Goal: Answer question/provide support

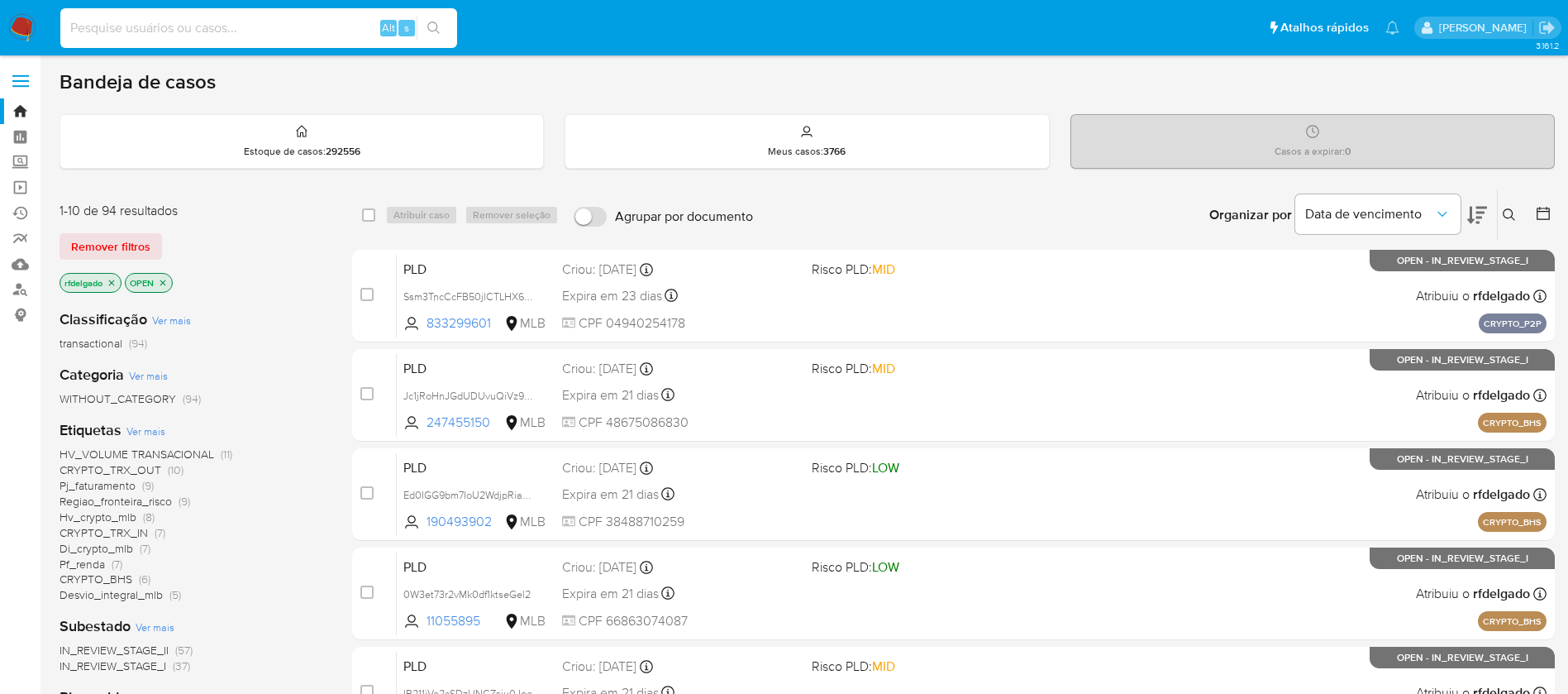
click at [319, 25] on input at bounding box center [259, 28] width 397 height 22
paste input "gXcmZ20cRSxFNaPahdKVdQMj"
type input "gXcmZ20cRSxFNaPahdKVdQMj"
click at [440, 28] on icon "search-icon" at bounding box center [434, 28] width 13 height 13
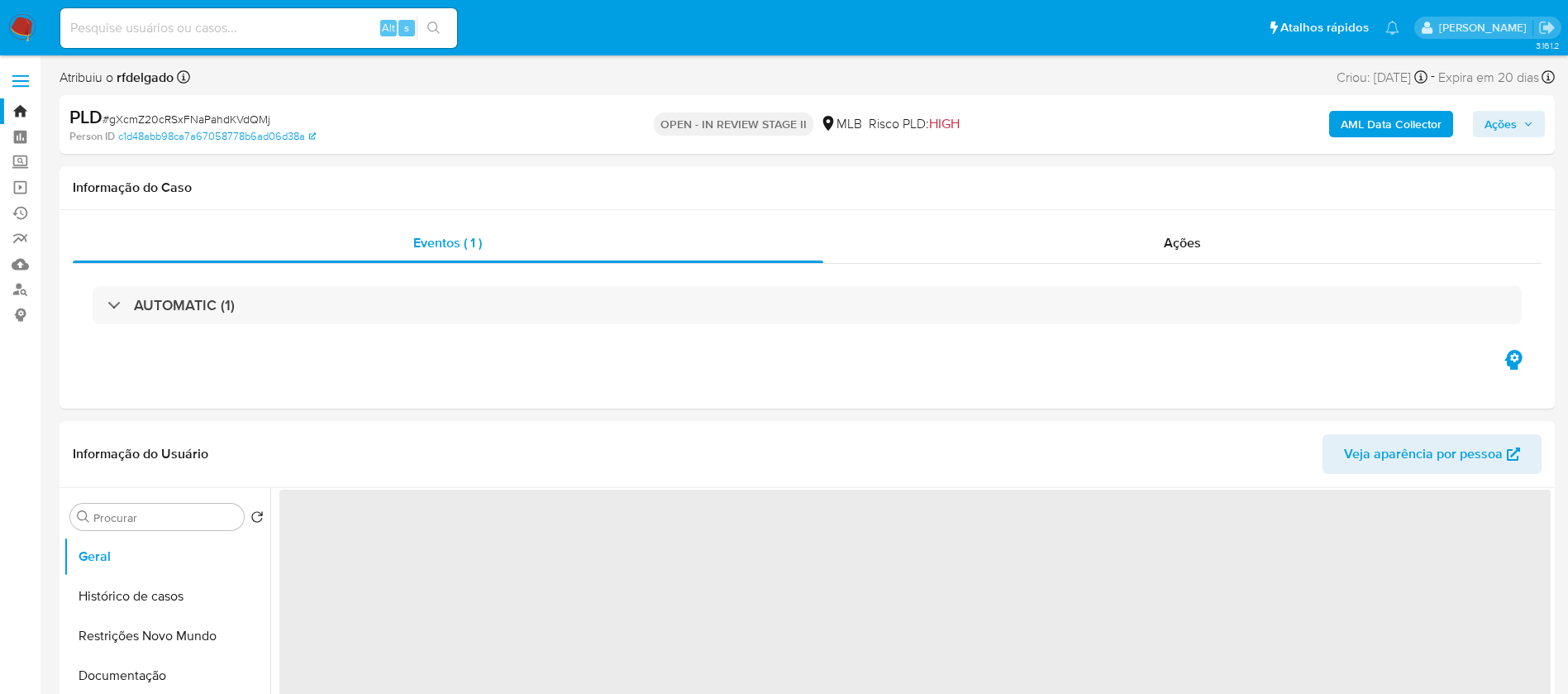
select select "10"
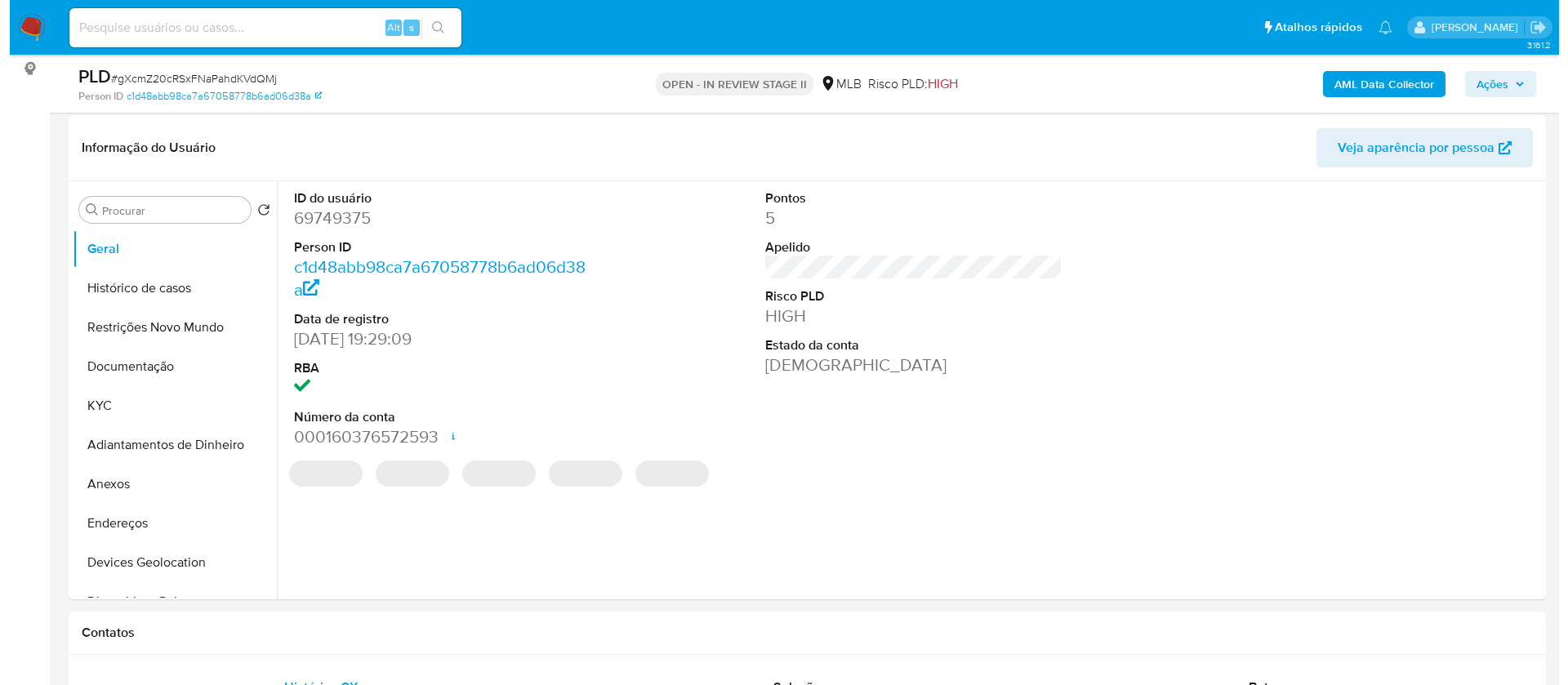
scroll to position [245, 0]
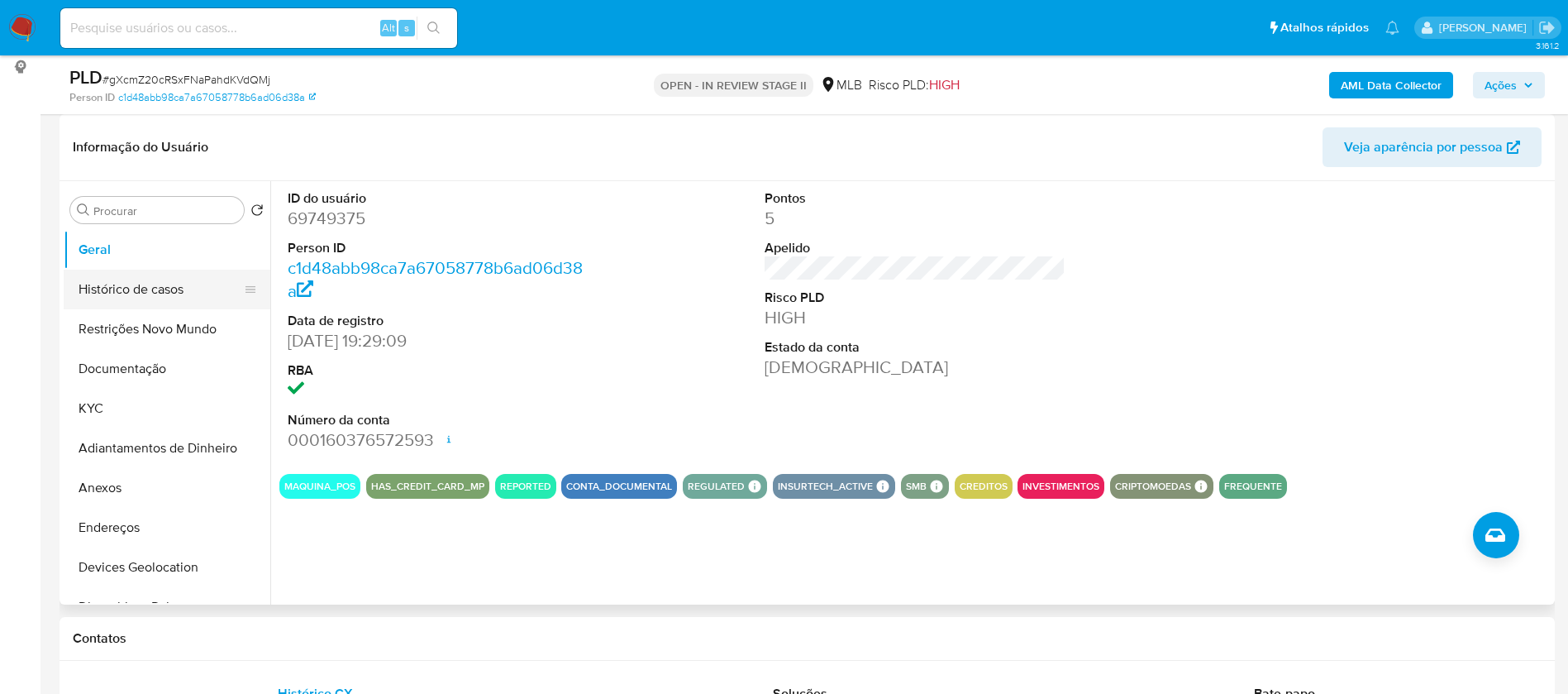
click at [167, 300] on button "Histórico de casos" at bounding box center [160, 289] width 193 height 40
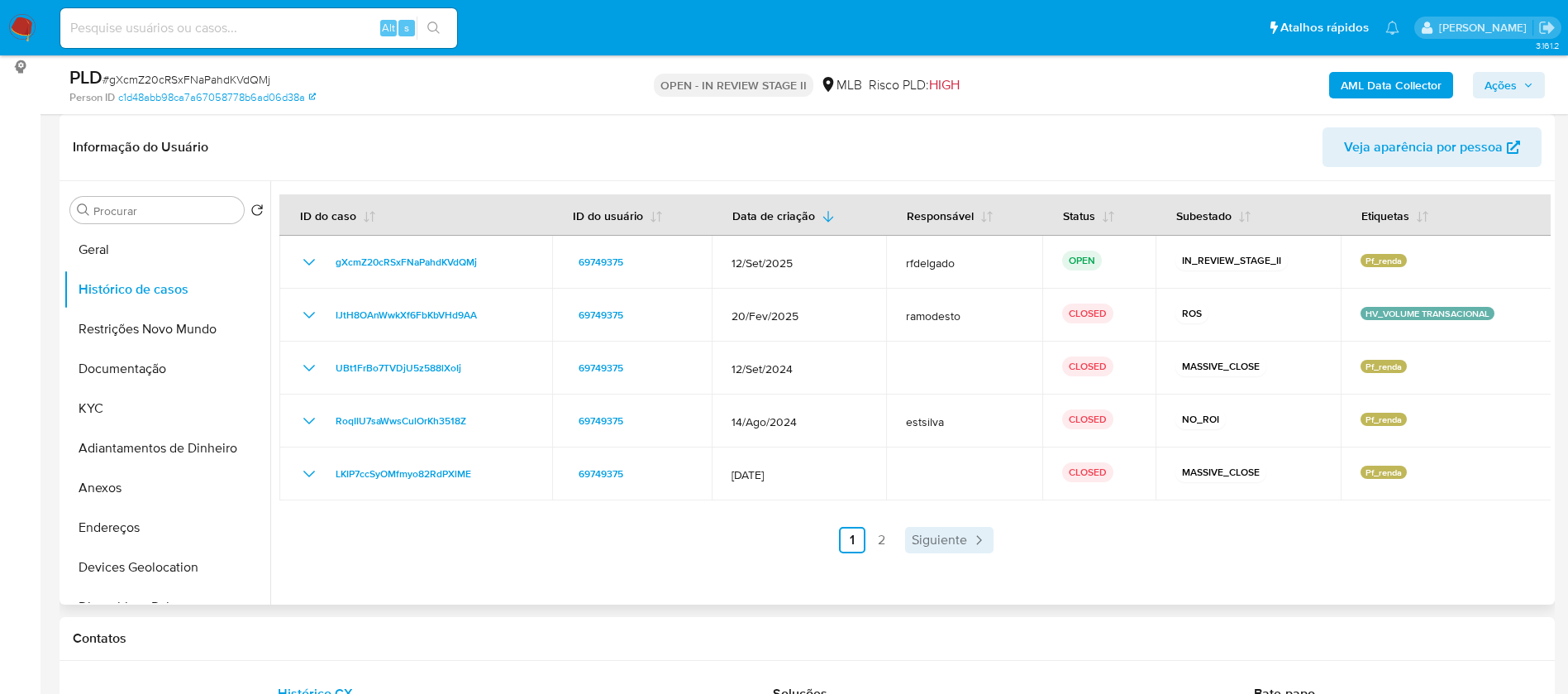
click at [937, 539] on span "Siguiente" at bounding box center [939, 540] width 56 height 13
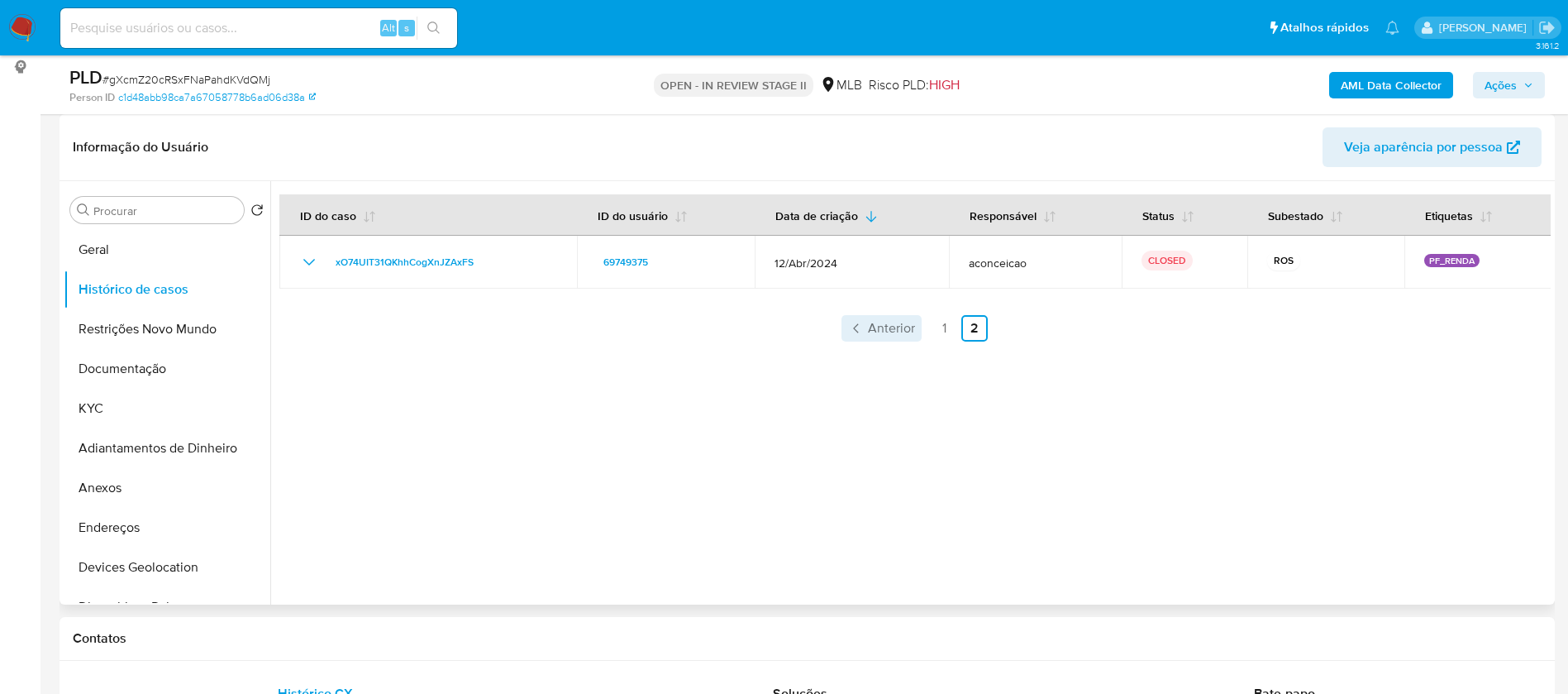
click at [882, 331] on span "Anterior" at bounding box center [891, 328] width 47 height 13
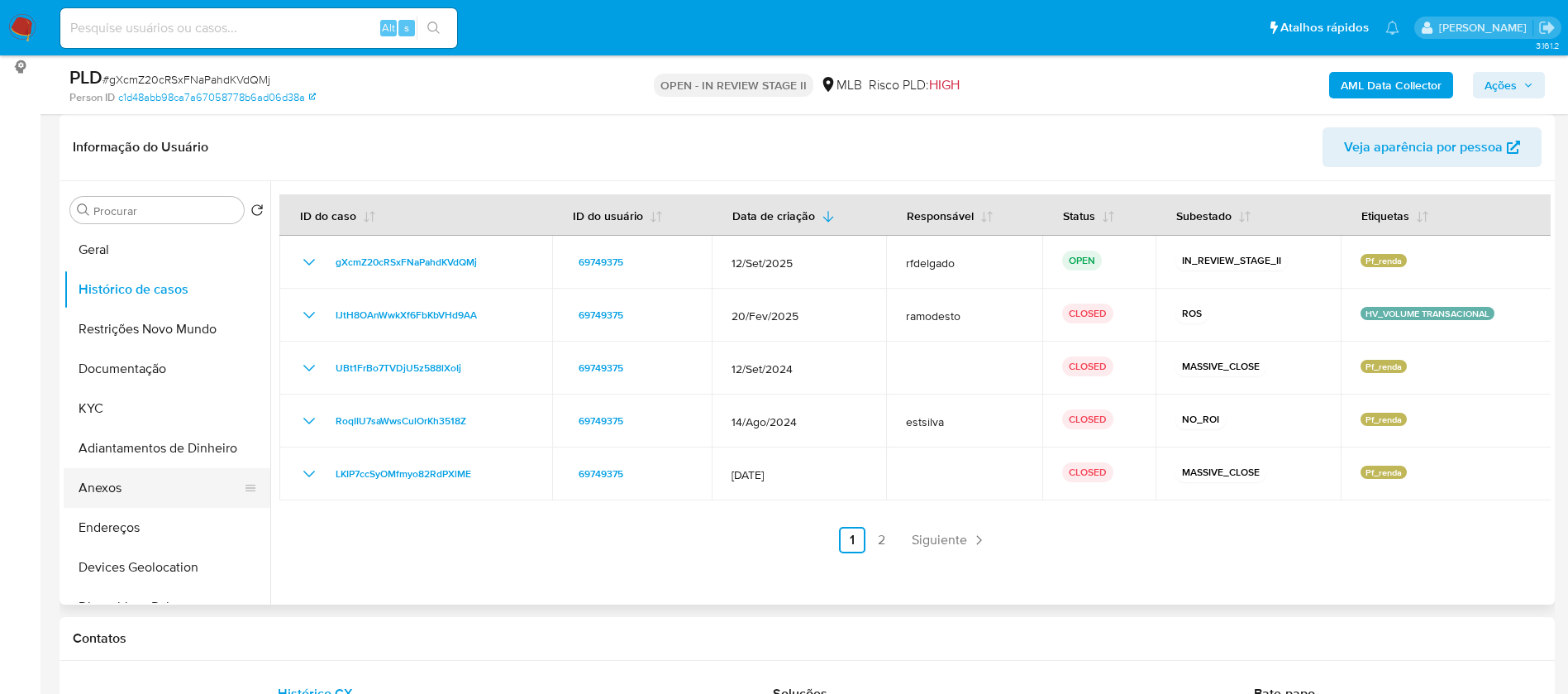
click at [127, 488] on button "Anexos" at bounding box center [160, 488] width 193 height 40
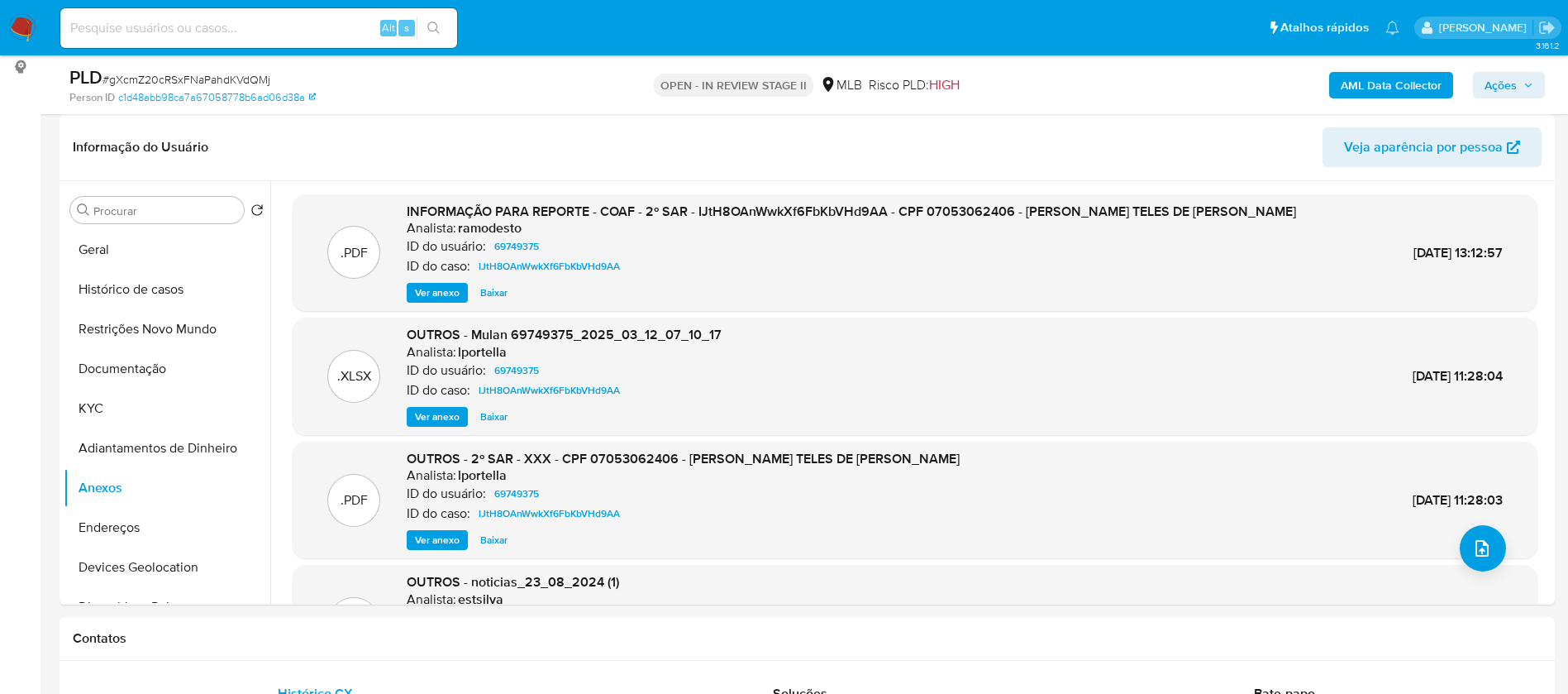
click at [435, 296] on span "Ver anexo" at bounding box center [438, 293] width 45 height 17
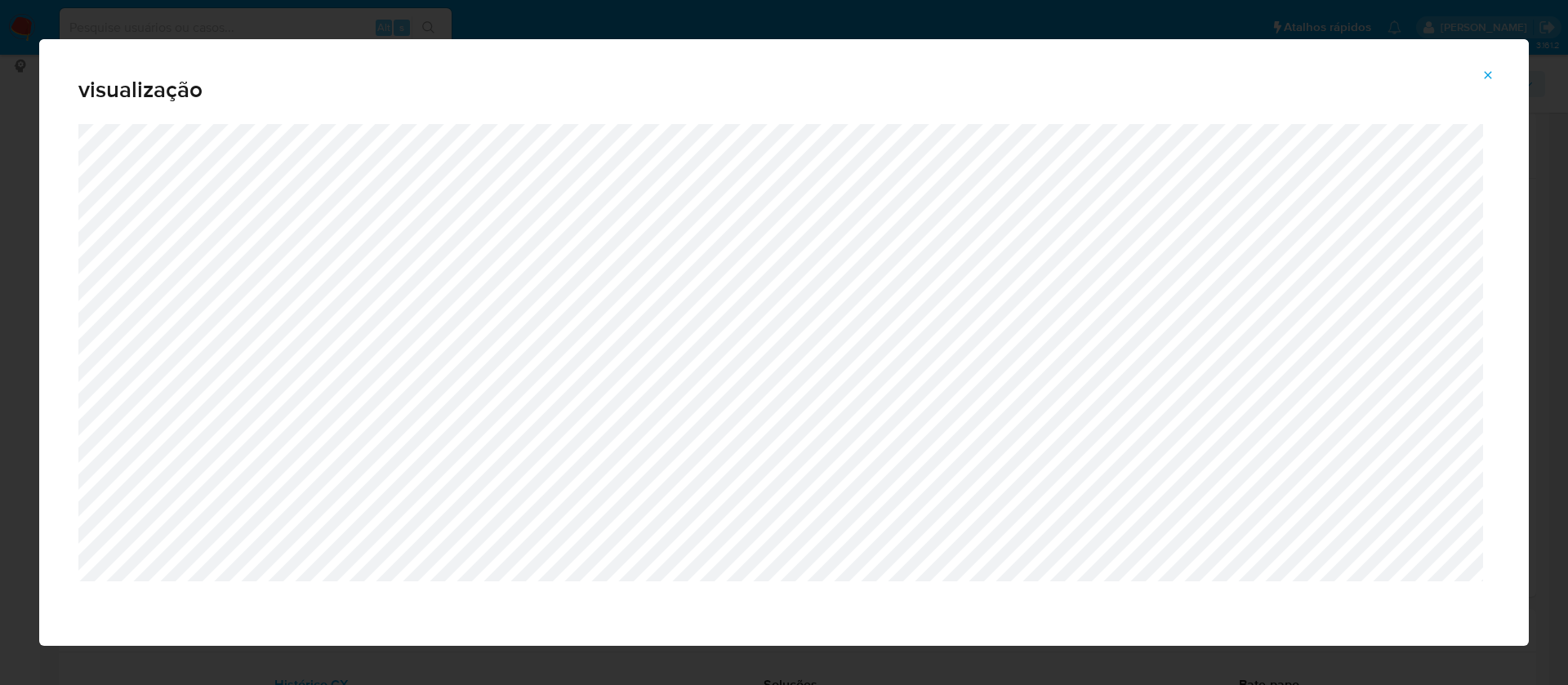
click at [1493, 70] on icon "Attachment preview" at bounding box center [1488, 75] width 13 height 13
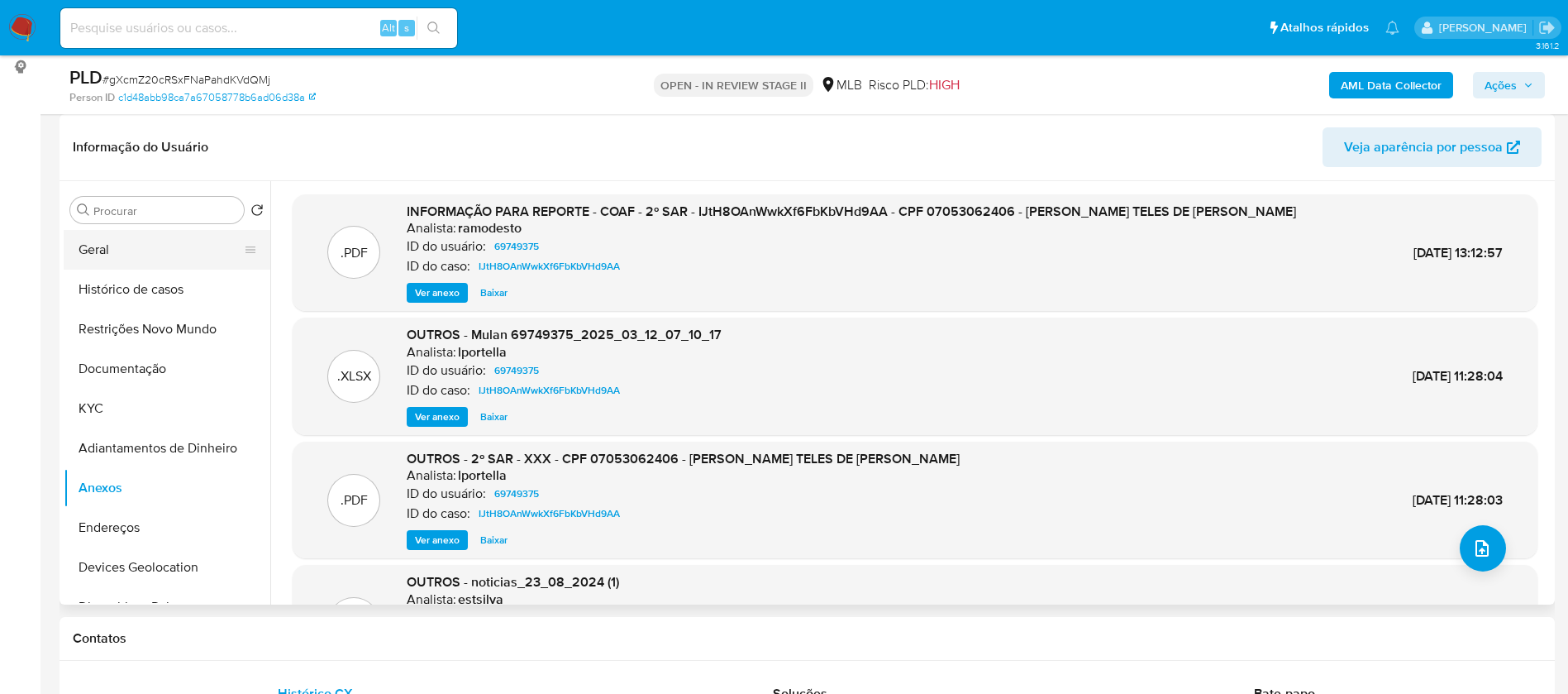
click at [133, 255] on button "Geral" at bounding box center [160, 250] width 193 height 40
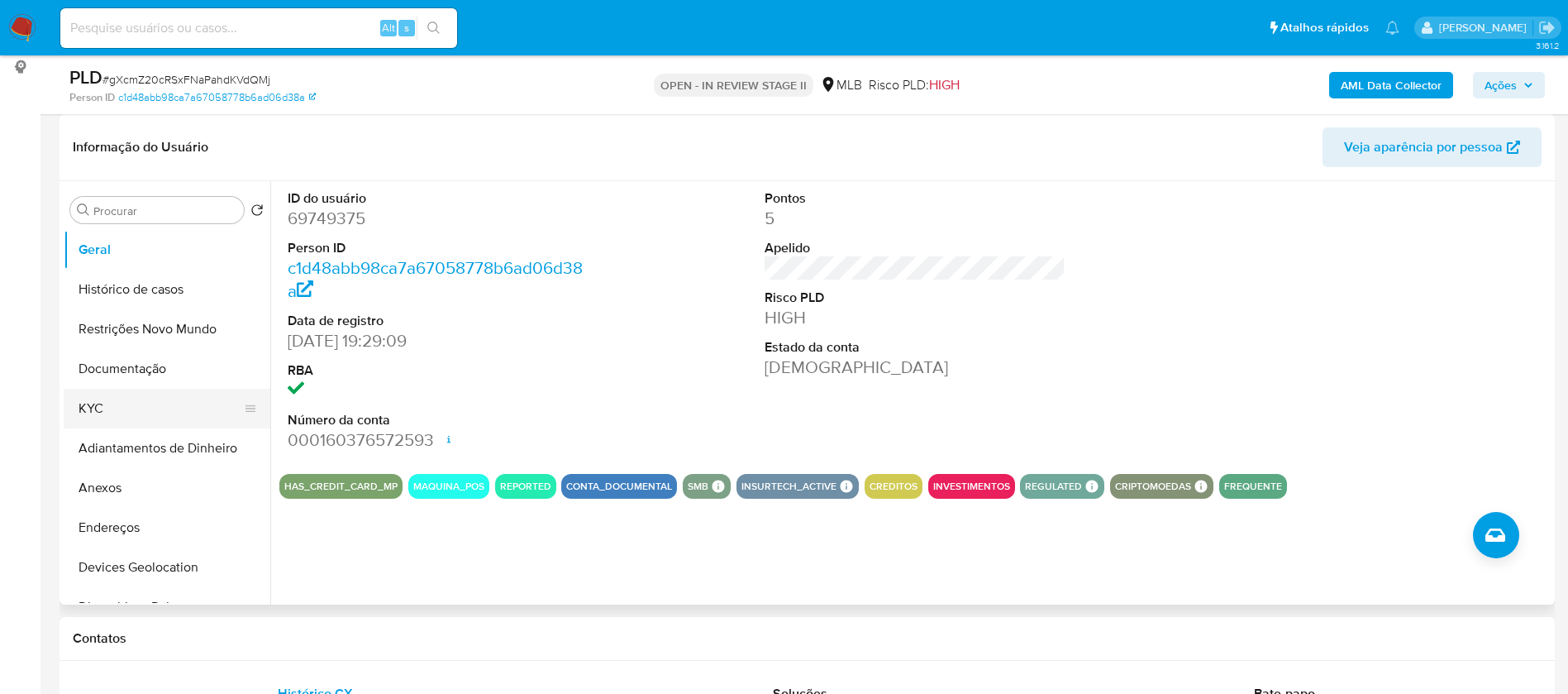
click at [147, 396] on button "KYC" at bounding box center [160, 409] width 193 height 40
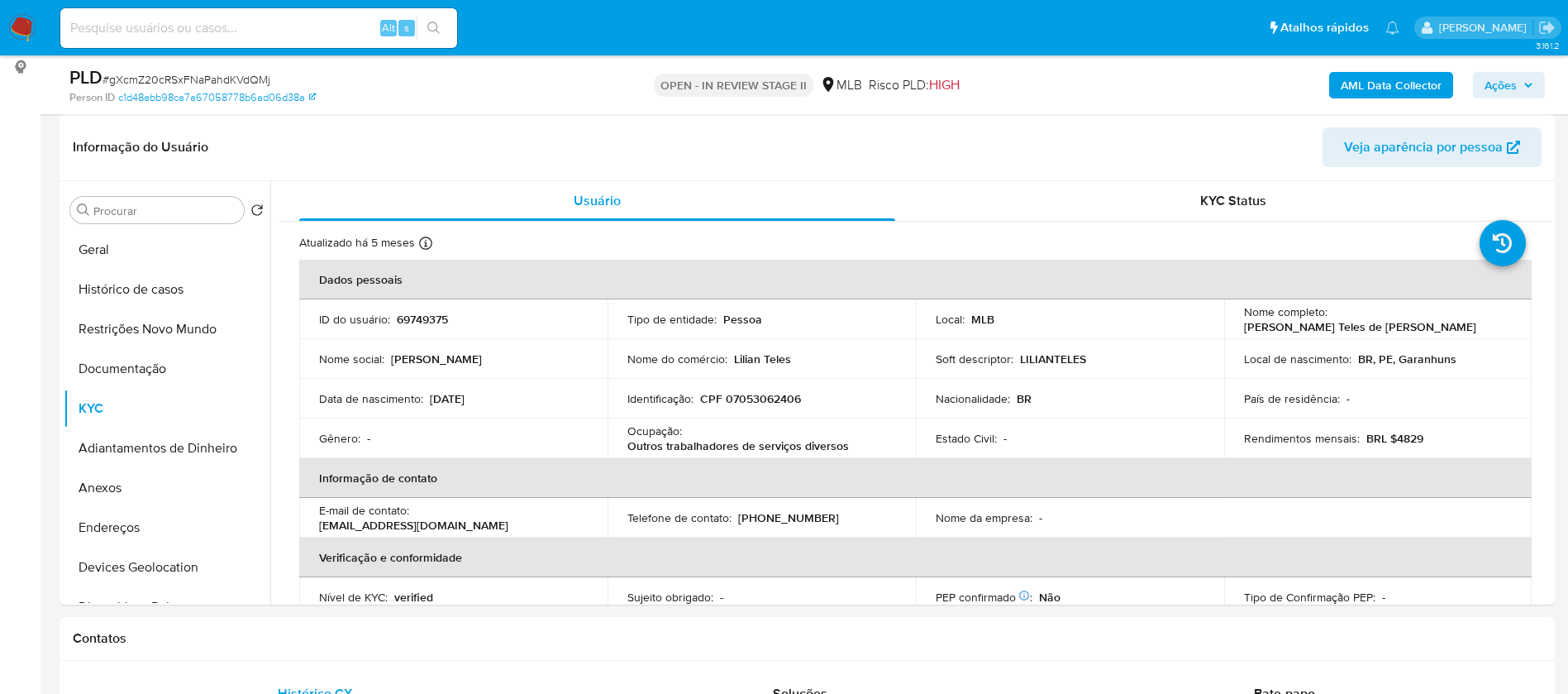
click at [1384, 94] on b "AML Data Collector" at bounding box center [1391, 85] width 101 height 27
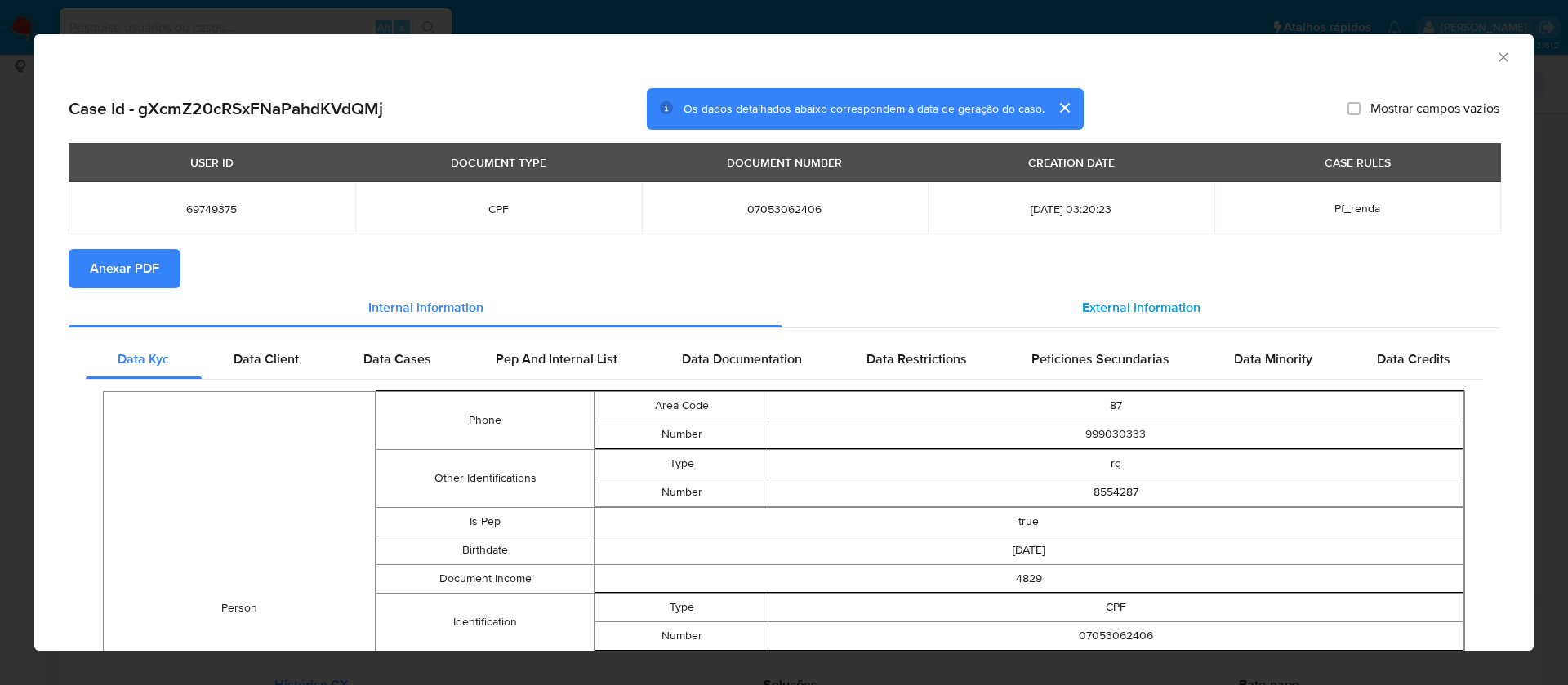
click at [1103, 294] on div "External information" at bounding box center [1141, 308] width 717 height 39
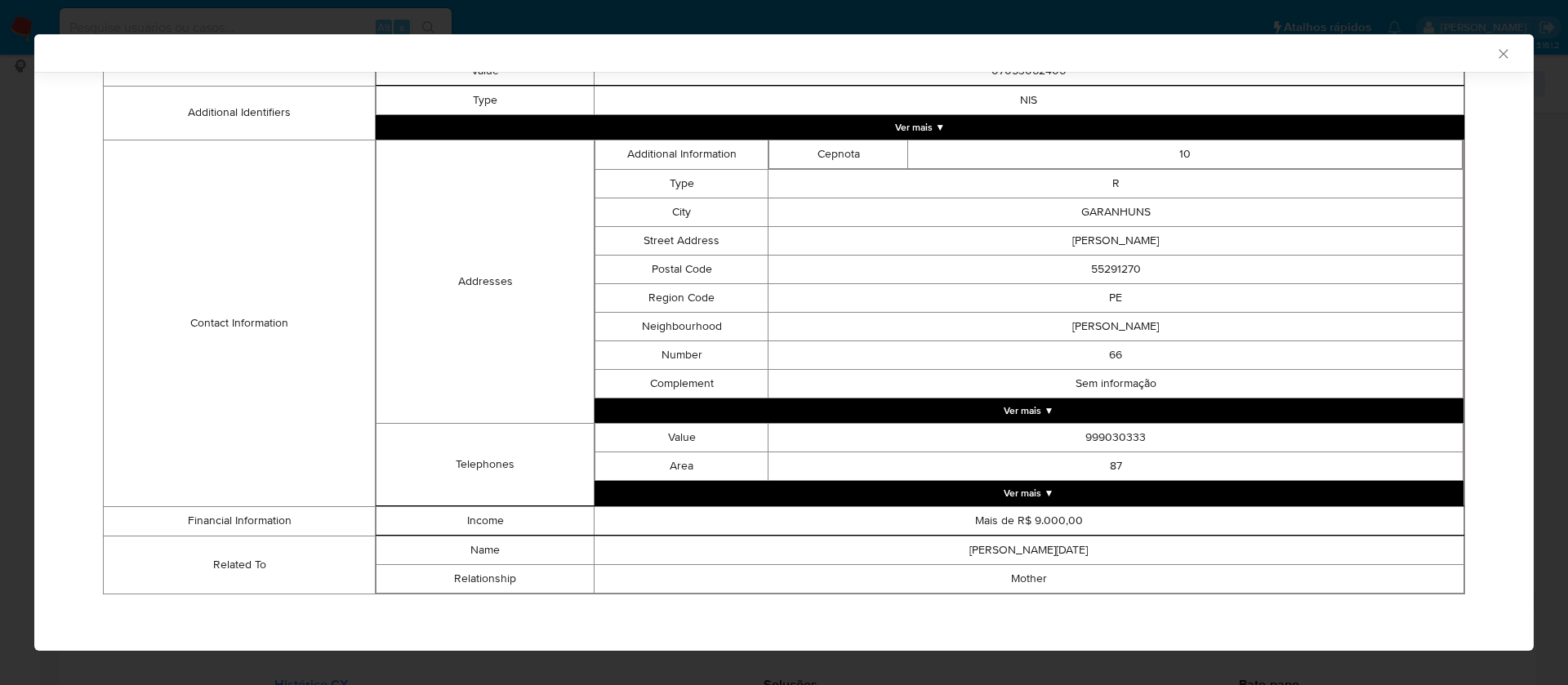
scroll to position [0, 0]
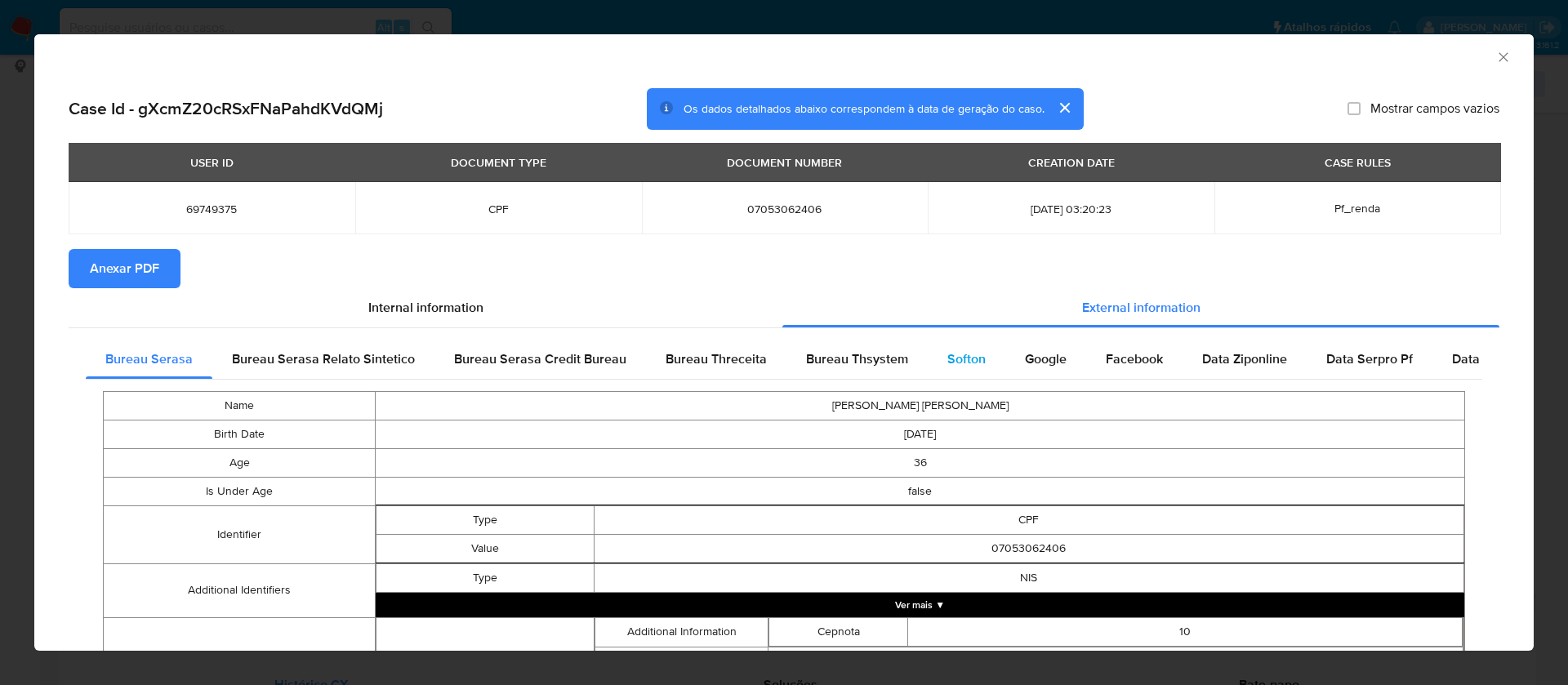
click at [982, 358] on div "Softon" at bounding box center [966, 359] width 78 height 39
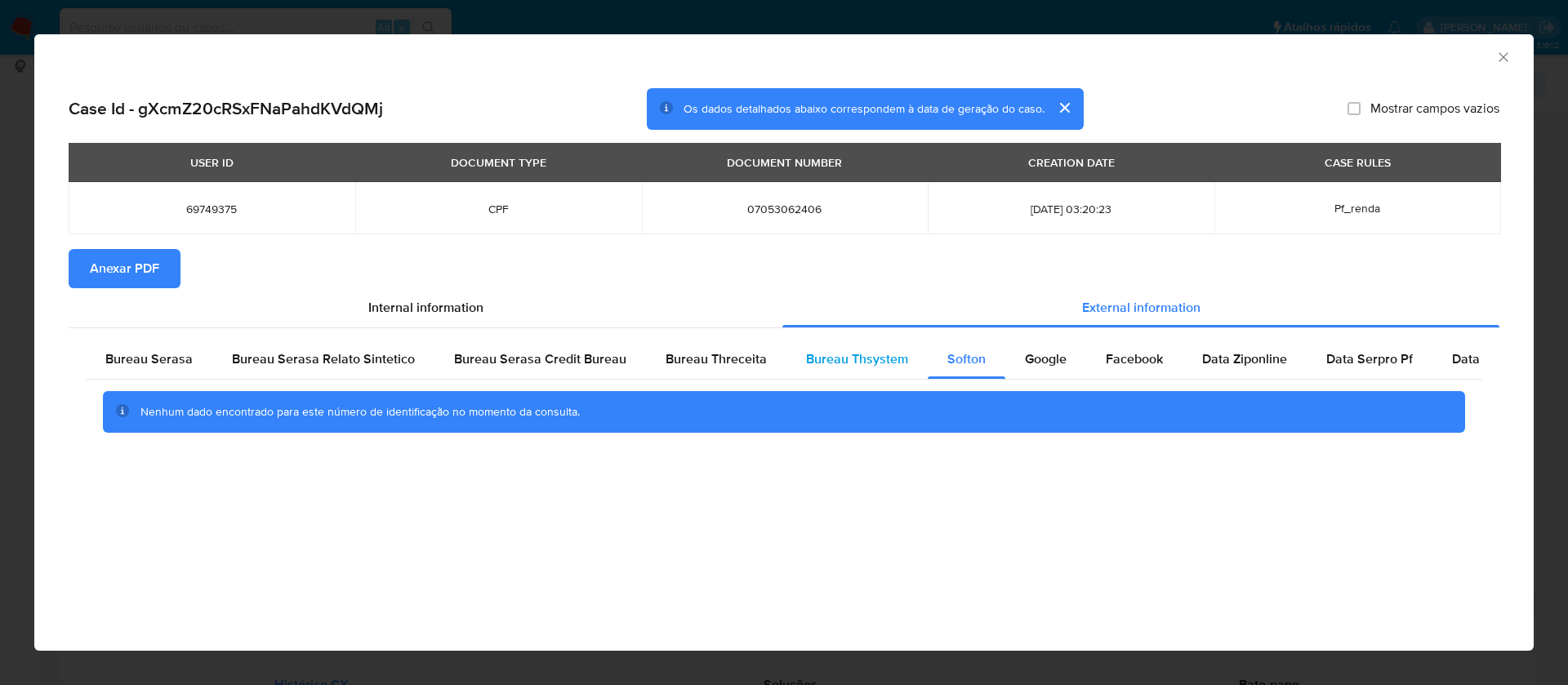
click at [876, 357] on span "Bureau Thsystem" at bounding box center [856, 358] width 102 height 19
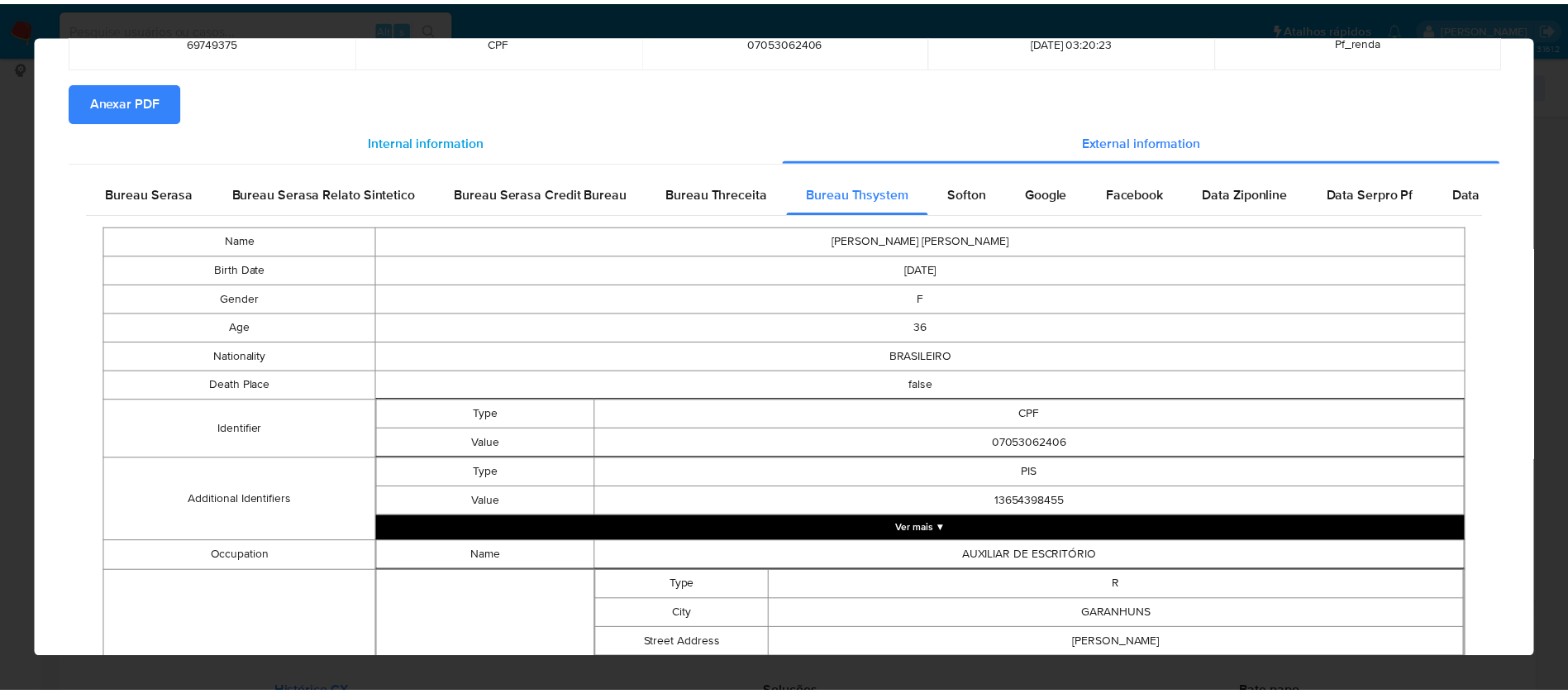
scroll to position [13, 0]
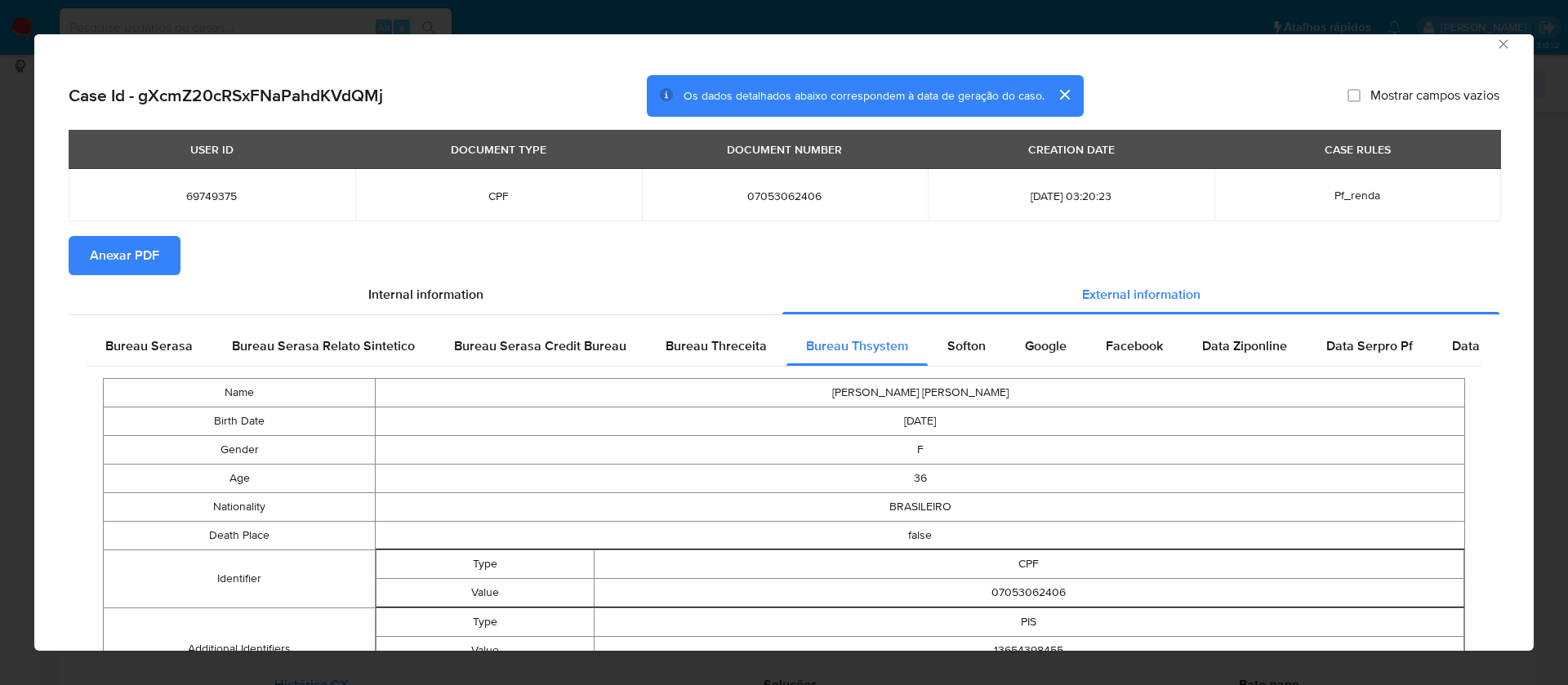
click at [164, 254] on button "Anexar PDF" at bounding box center [124, 255] width 112 height 39
click at [1495, 44] on icon "Fechar a janela" at bounding box center [1503, 44] width 16 height 16
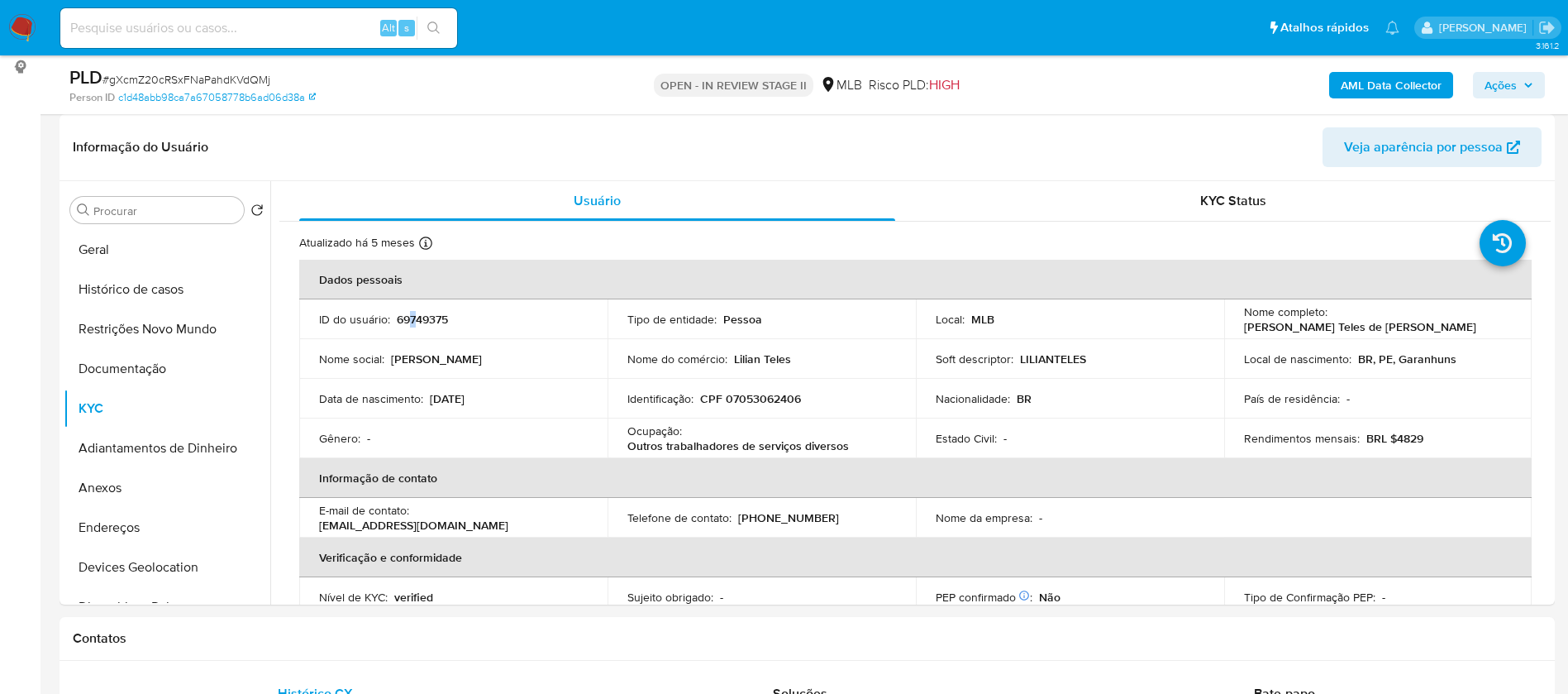
click at [413, 322] on p "69749375" at bounding box center [423, 319] width 51 height 15
copy p "7"
click at [440, 316] on p "69749375" at bounding box center [423, 319] width 51 height 15
click at [440, 315] on p "69749375" at bounding box center [423, 319] width 51 height 15
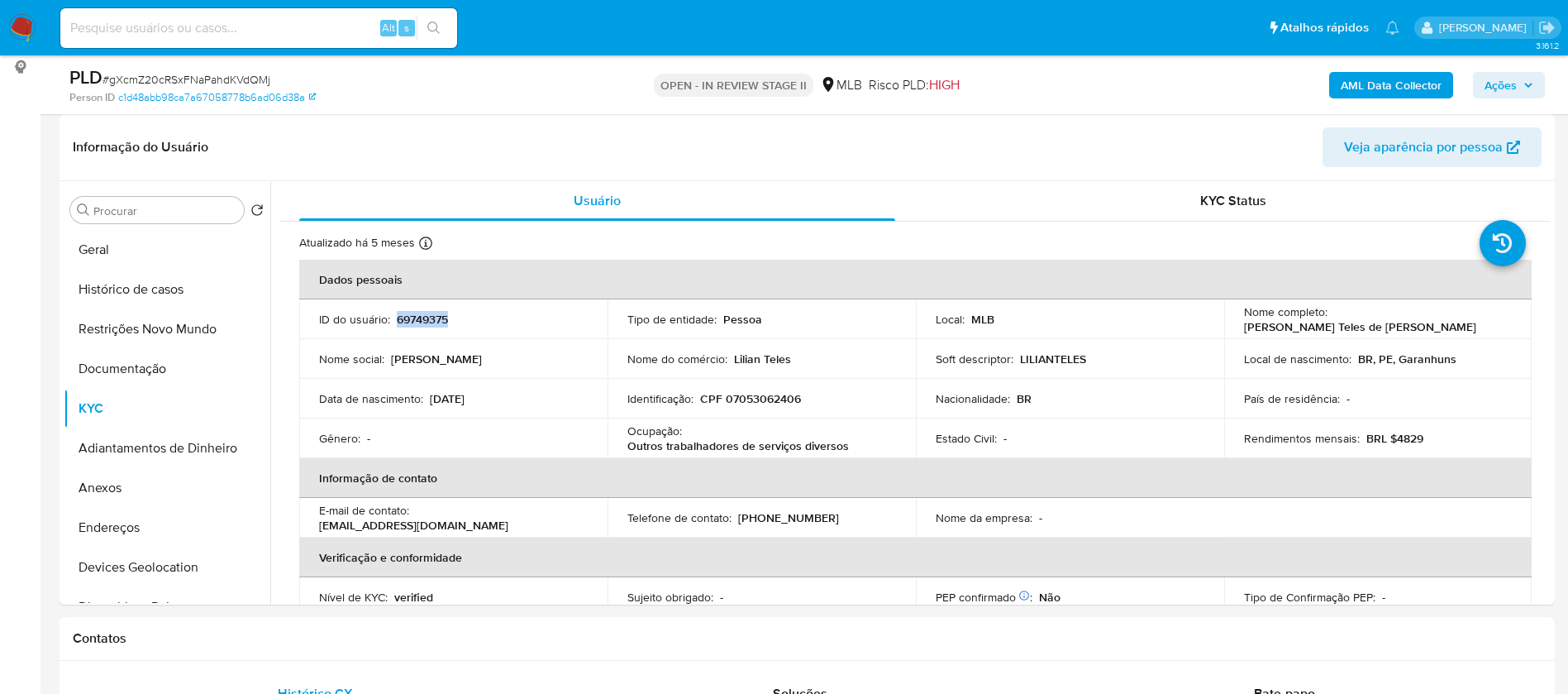
copy p "69749375"
click at [104, 262] on button "Geral" at bounding box center [160, 250] width 193 height 40
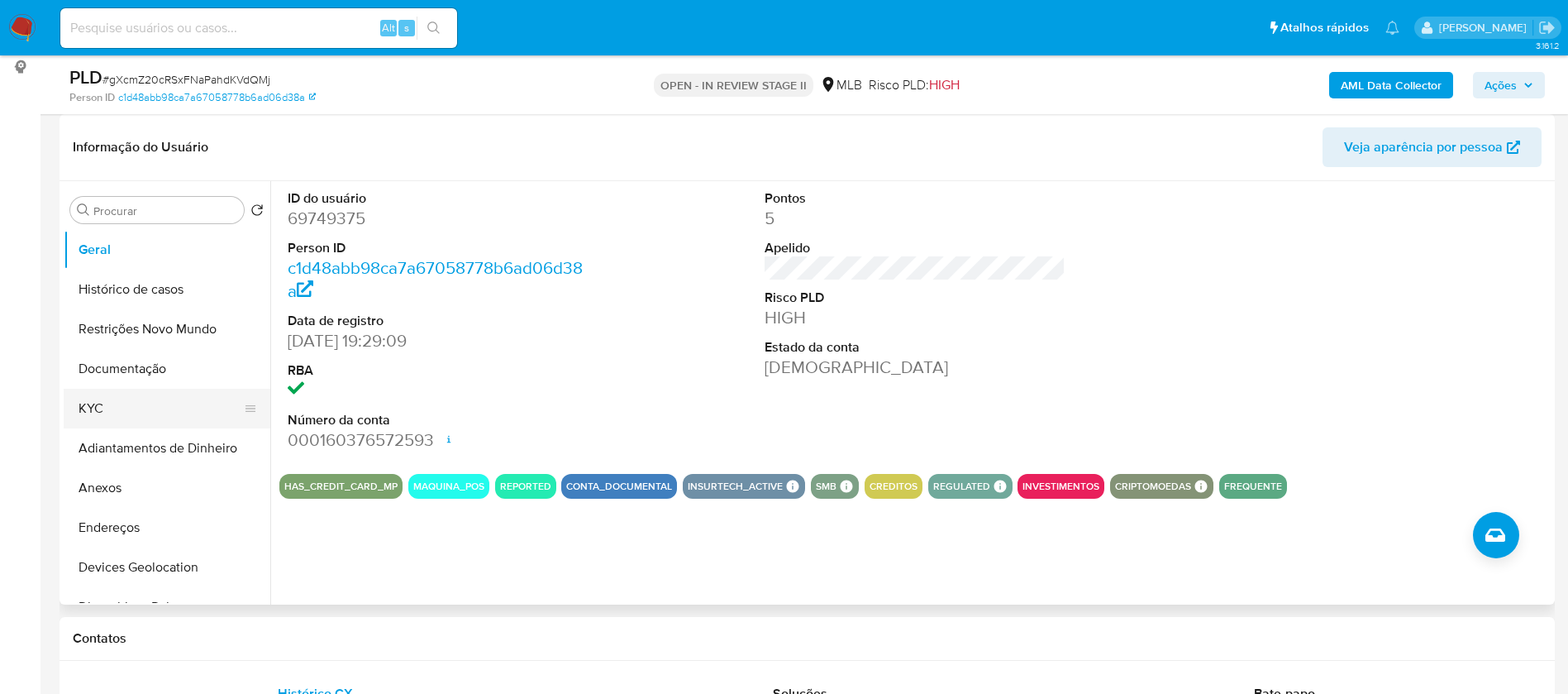
click at [102, 401] on button "KYC" at bounding box center [160, 409] width 193 height 40
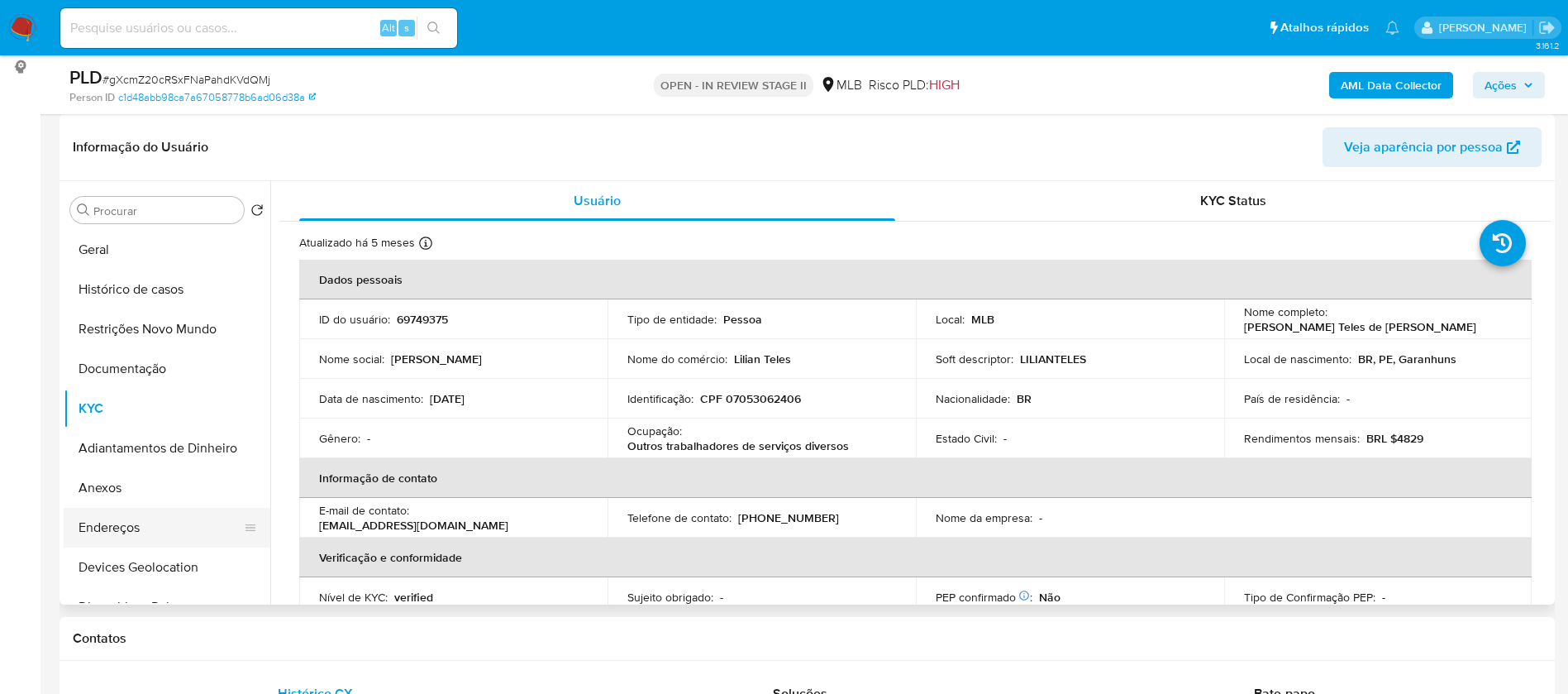
click at [149, 514] on button "Endereços" at bounding box center [160, 527] width 193 height 40
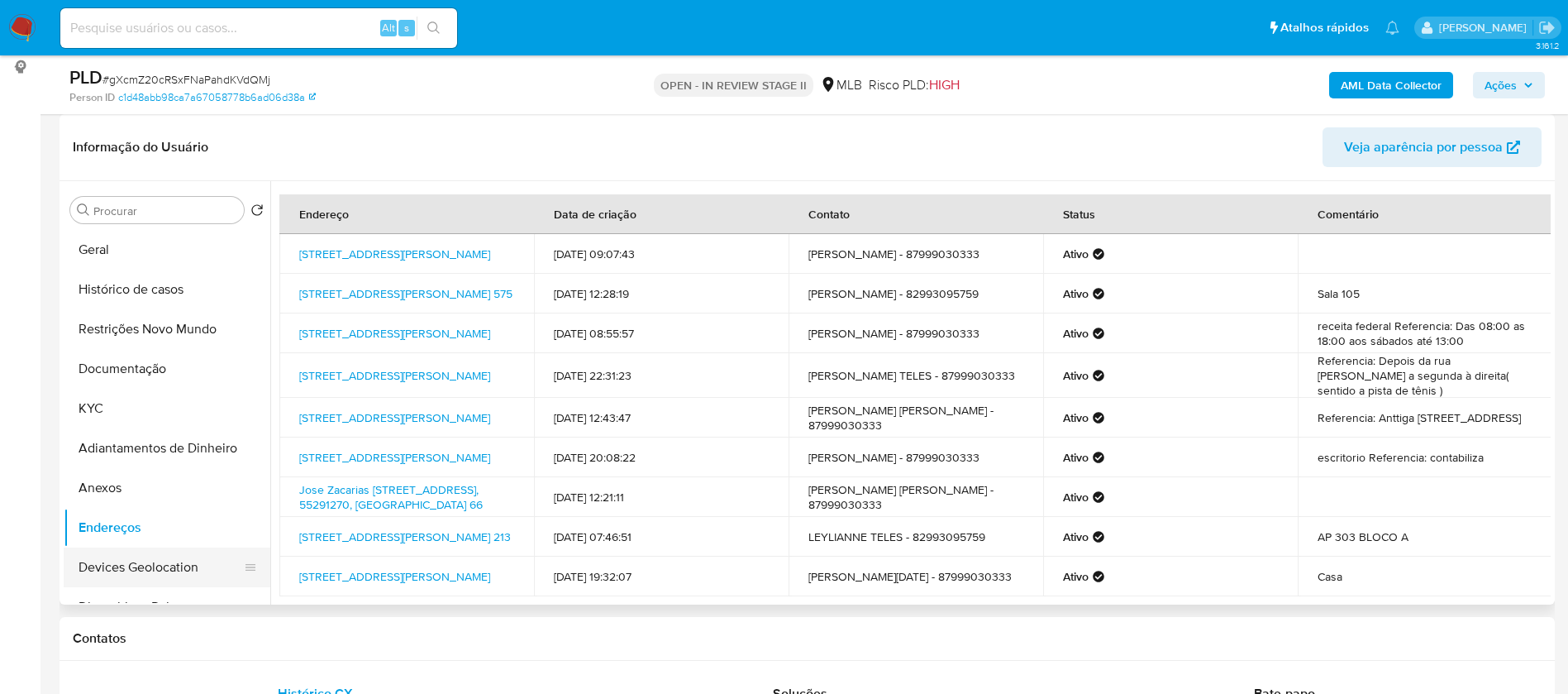
click at [142, 565] on button "Devices Geolocation" at bounding box center [160, 567] width 193 height 40
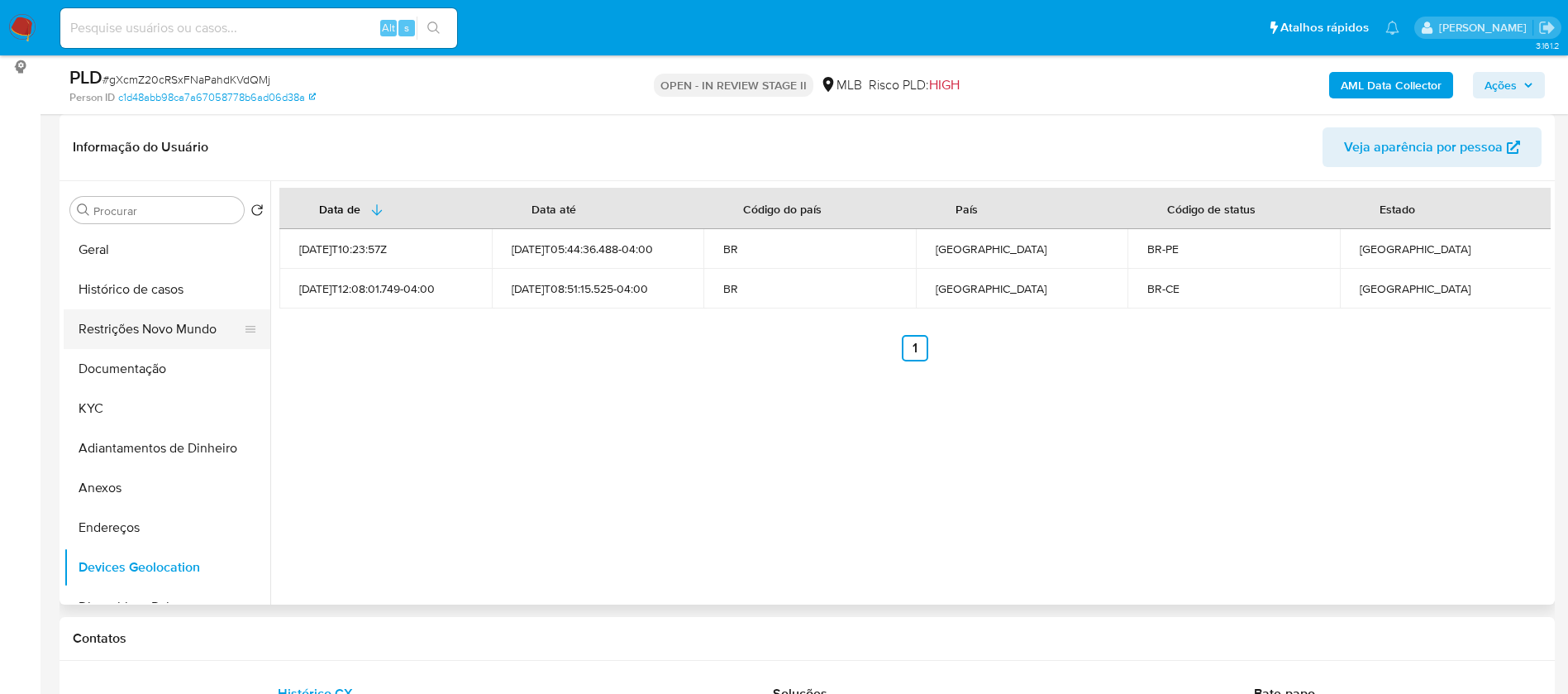
click at [105, 332] on button "Restrições Novo Mundo" at bounding box center [160, 329] width 193 height 40
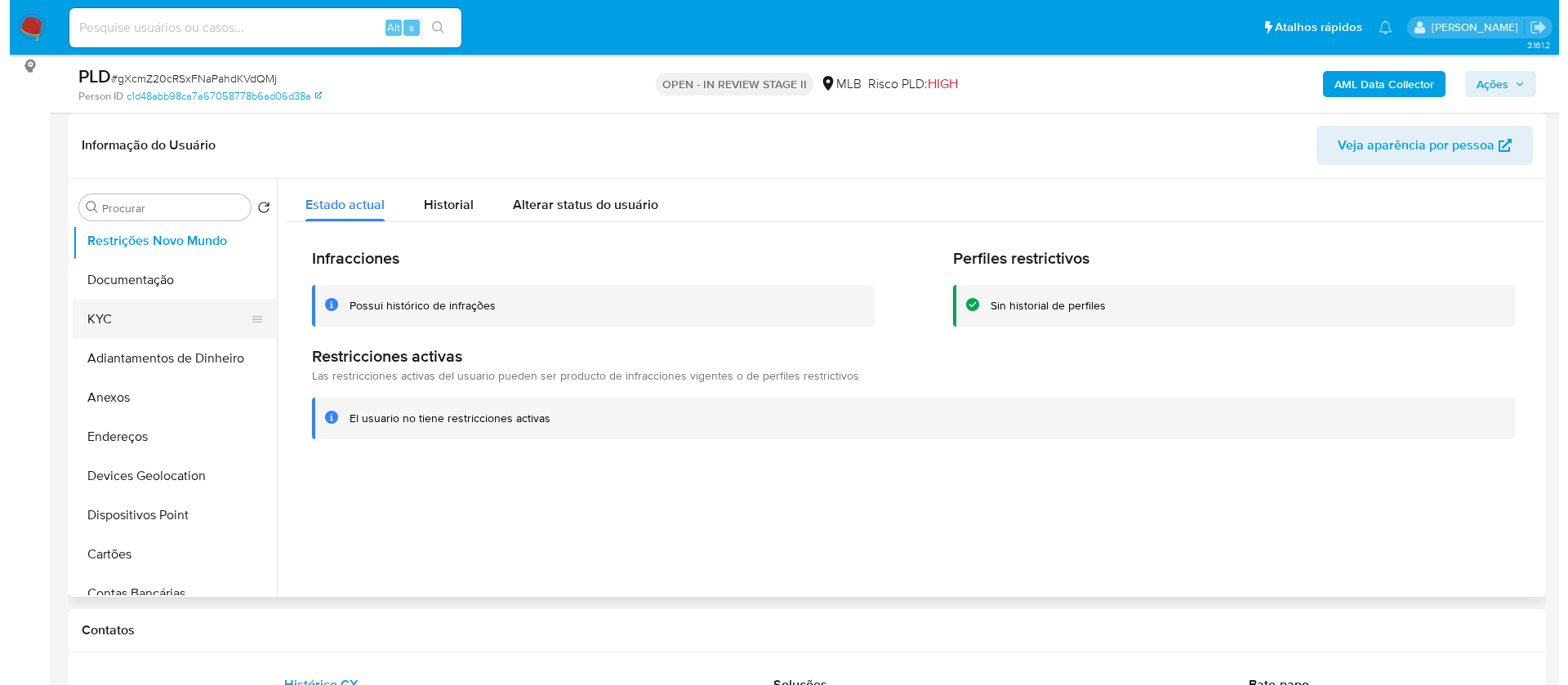
scroll to position [123, 0]
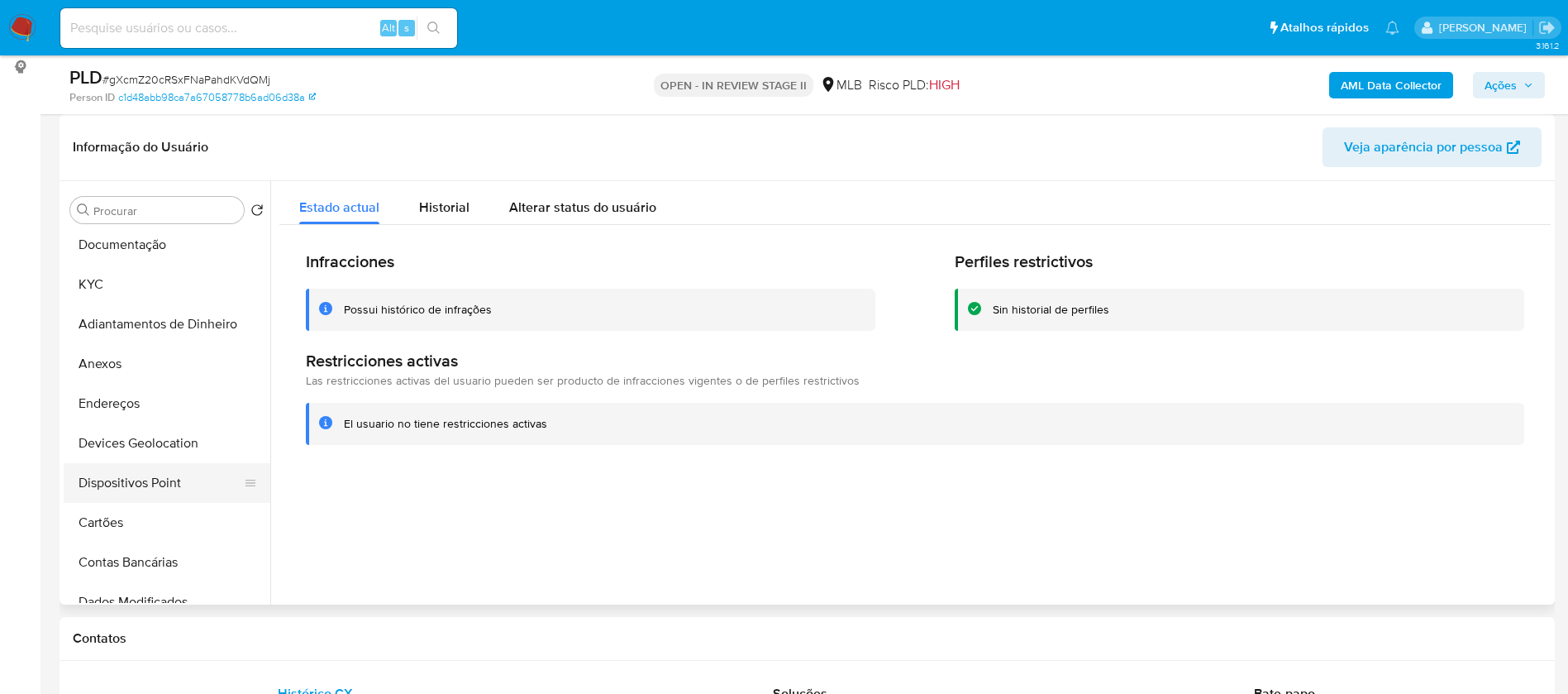
click at [181, 477] on button "Dispositivos Point" at bounding box center [160, 483] width 193 height 40
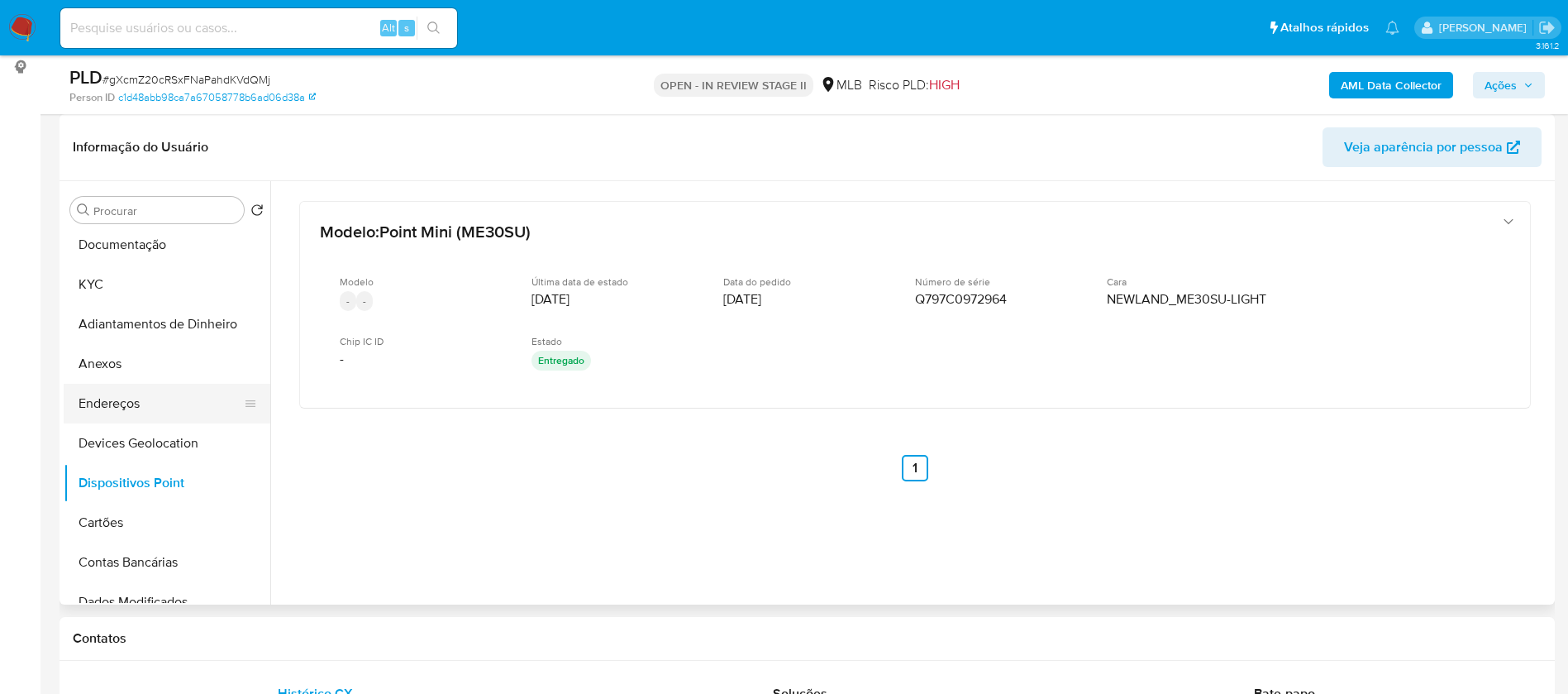
click at [174, 403] on button "Endereços" at bounding box center [160, 404] width 193 height 40
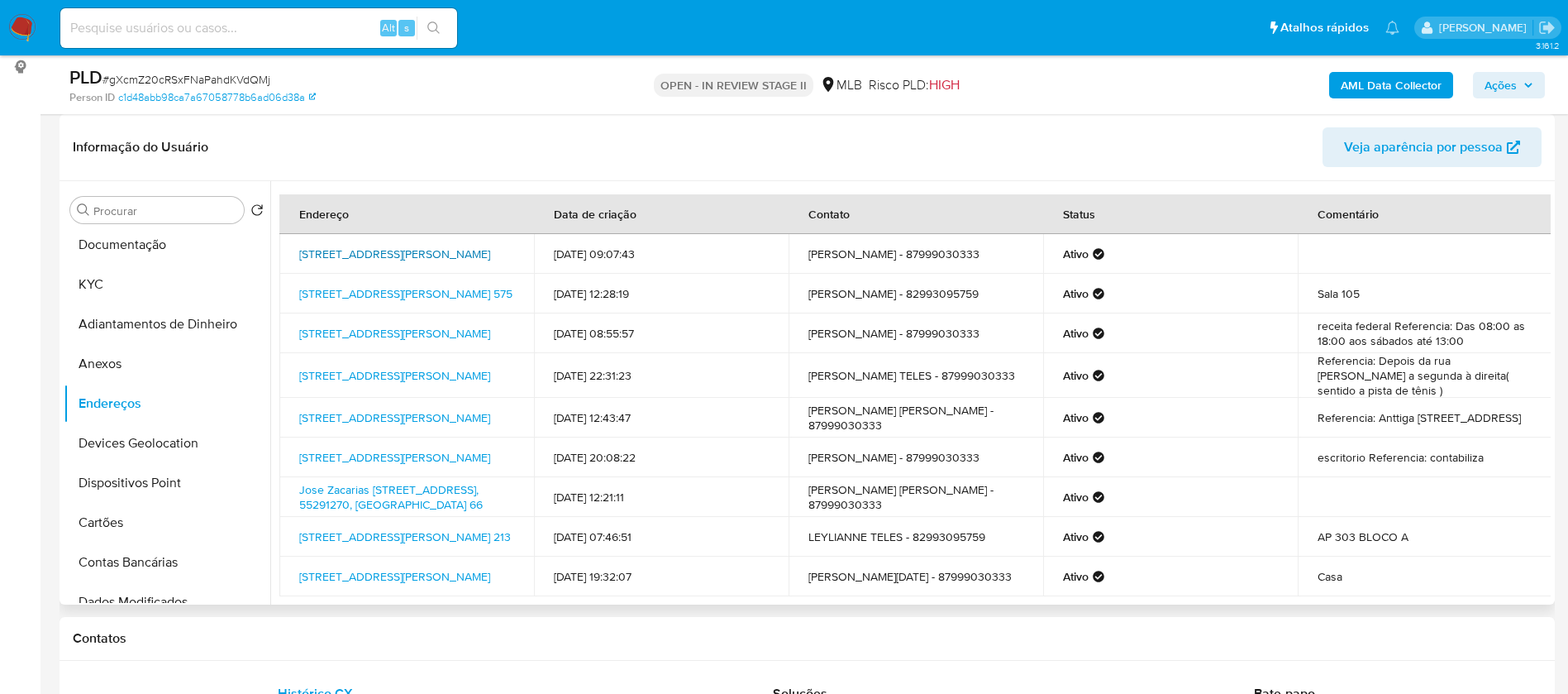
click at [415, 260] on link "Rua Melo Peixoto 171, Garanhuns, Pernambuco, 55293190, Brasil 171" at bounding box center [394, 254] width 191 height 17
click at [153, 362] on button "Anexos" at bounding box center [160, 364] width 193 height 40
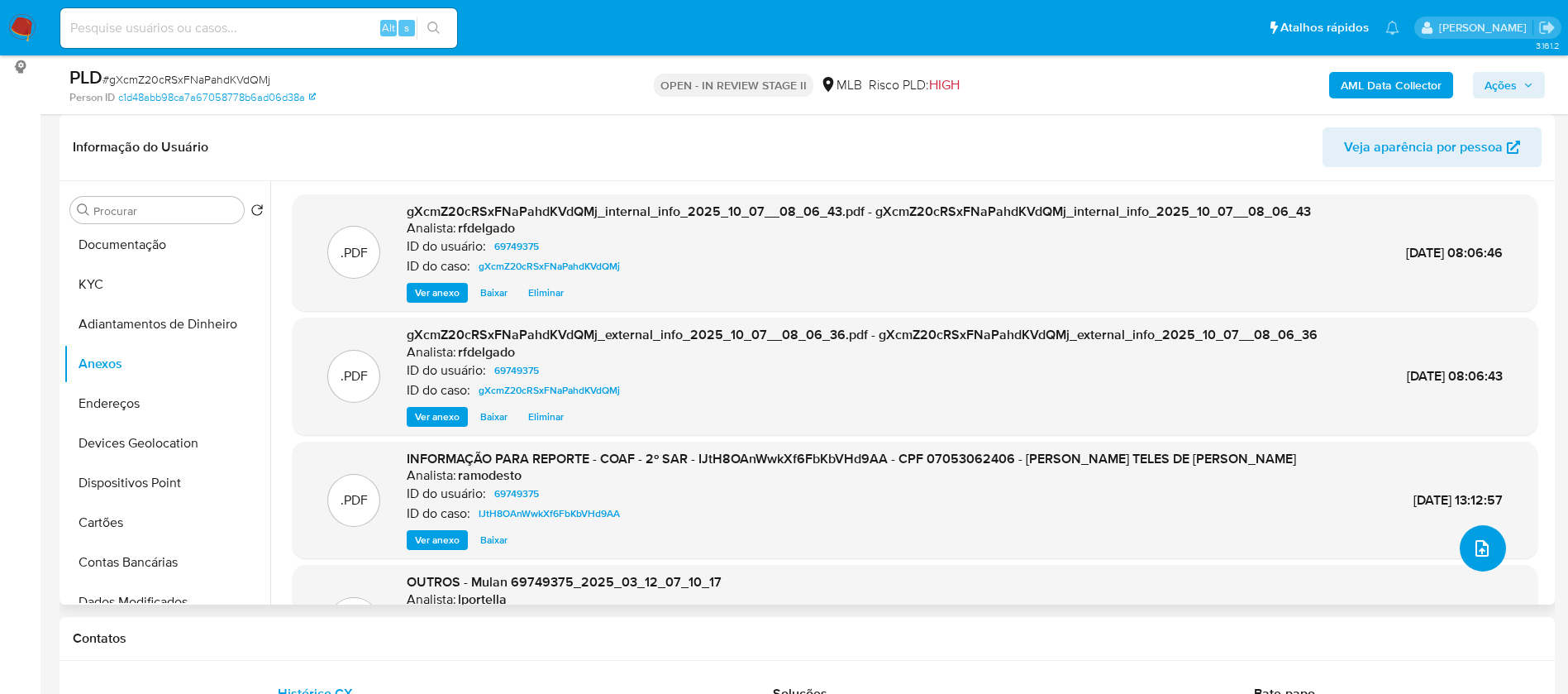
click at [1480, 543] on icon "upload-file" at bounding box center [1482, 548] width 20 height 20
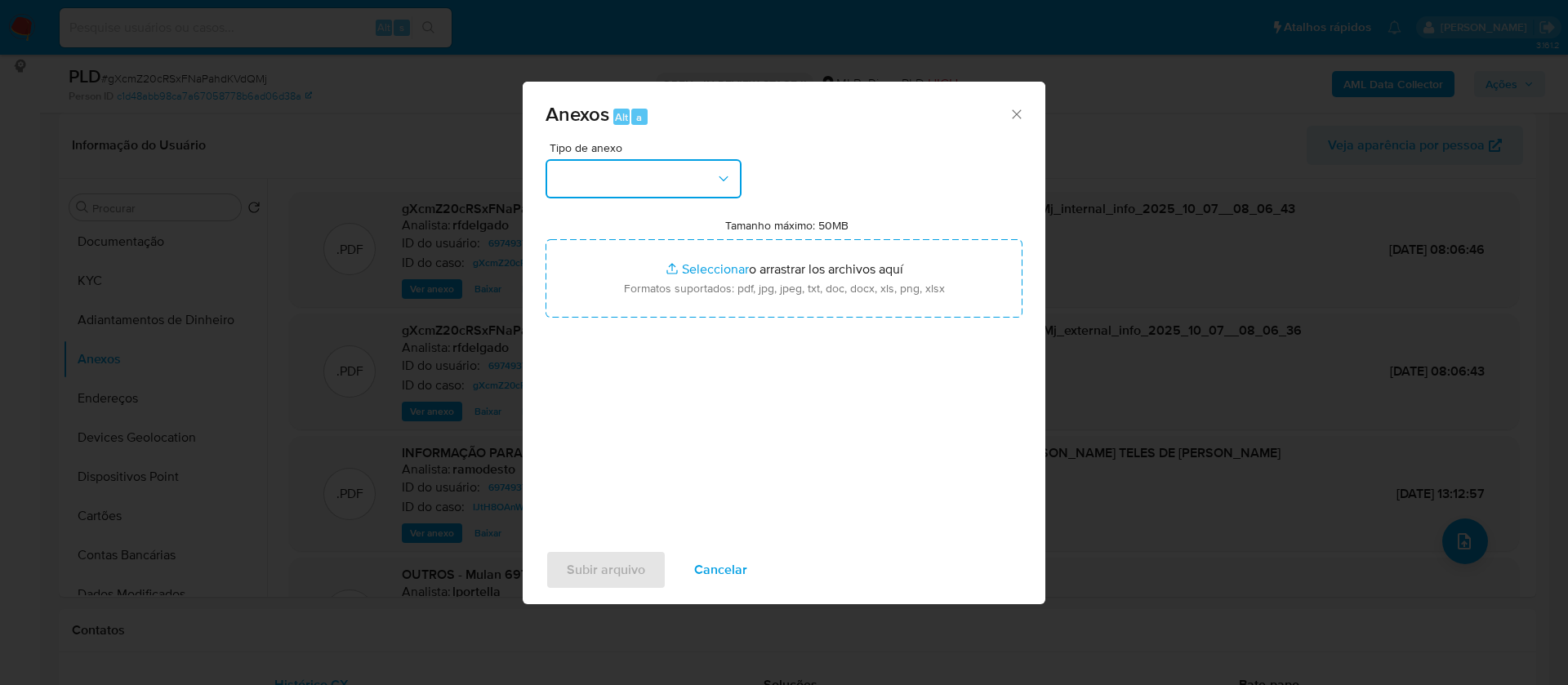
click at [644, 178] on button "button" at bounding box center [643, 178] width 196 height 39
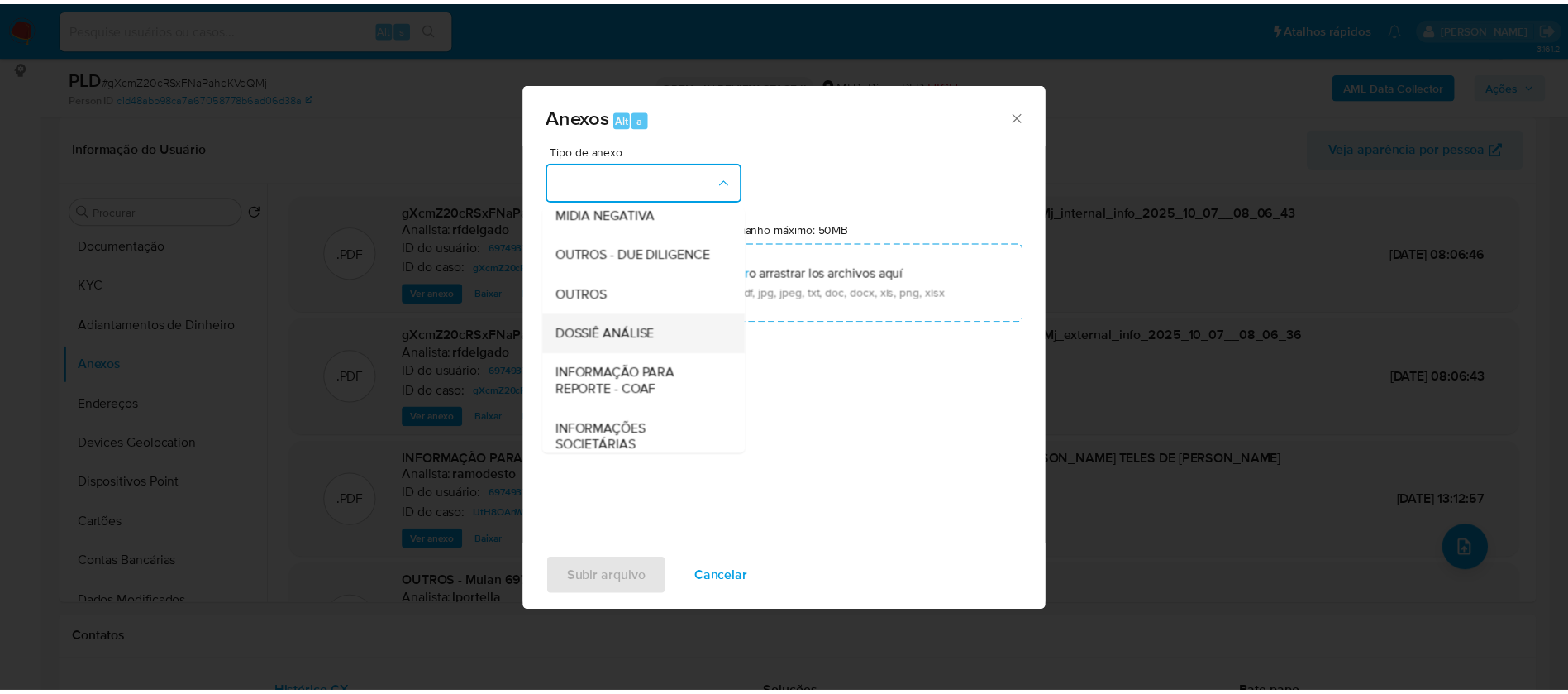
scroll to position [248, 0]
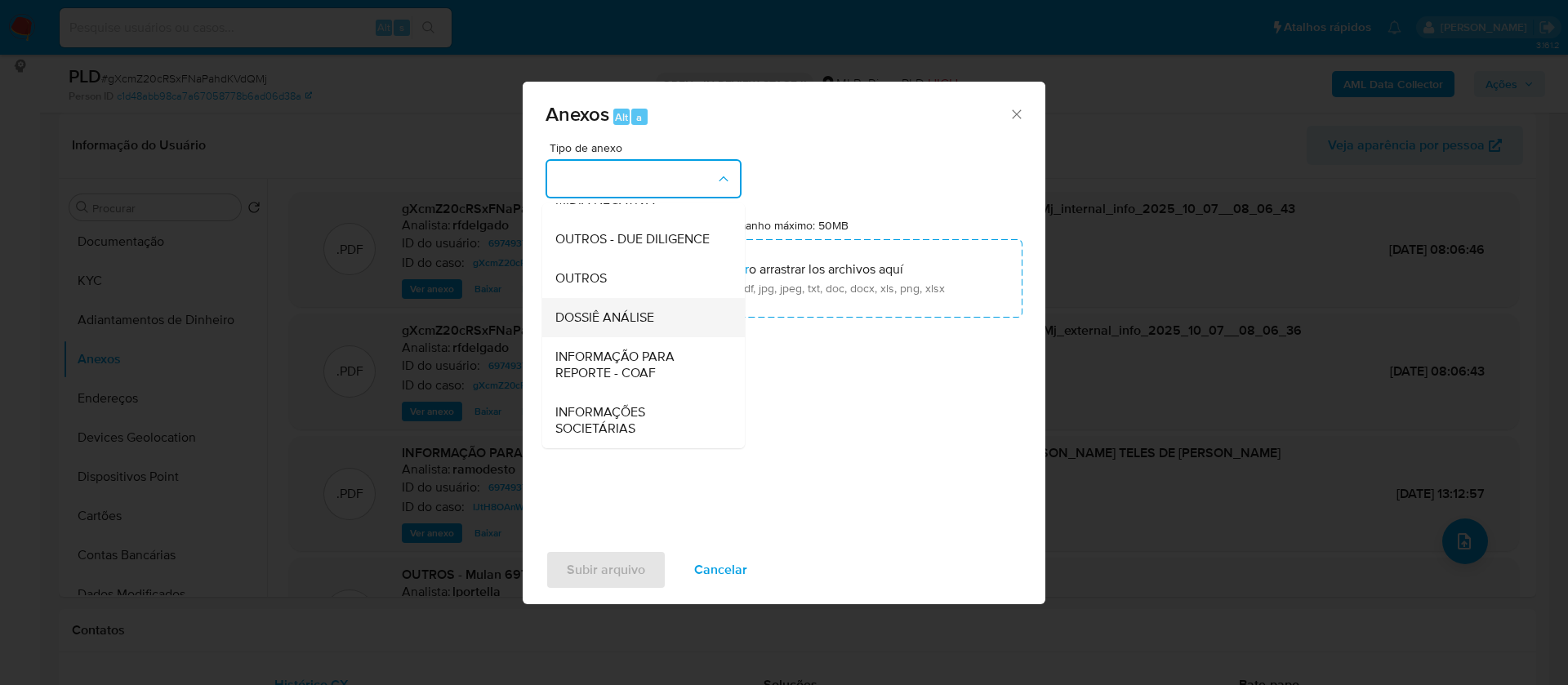
click at [625, 321] on span "DOSSIÊ ANÁLISE" at bounding box center [604, 318] width 99 height 16
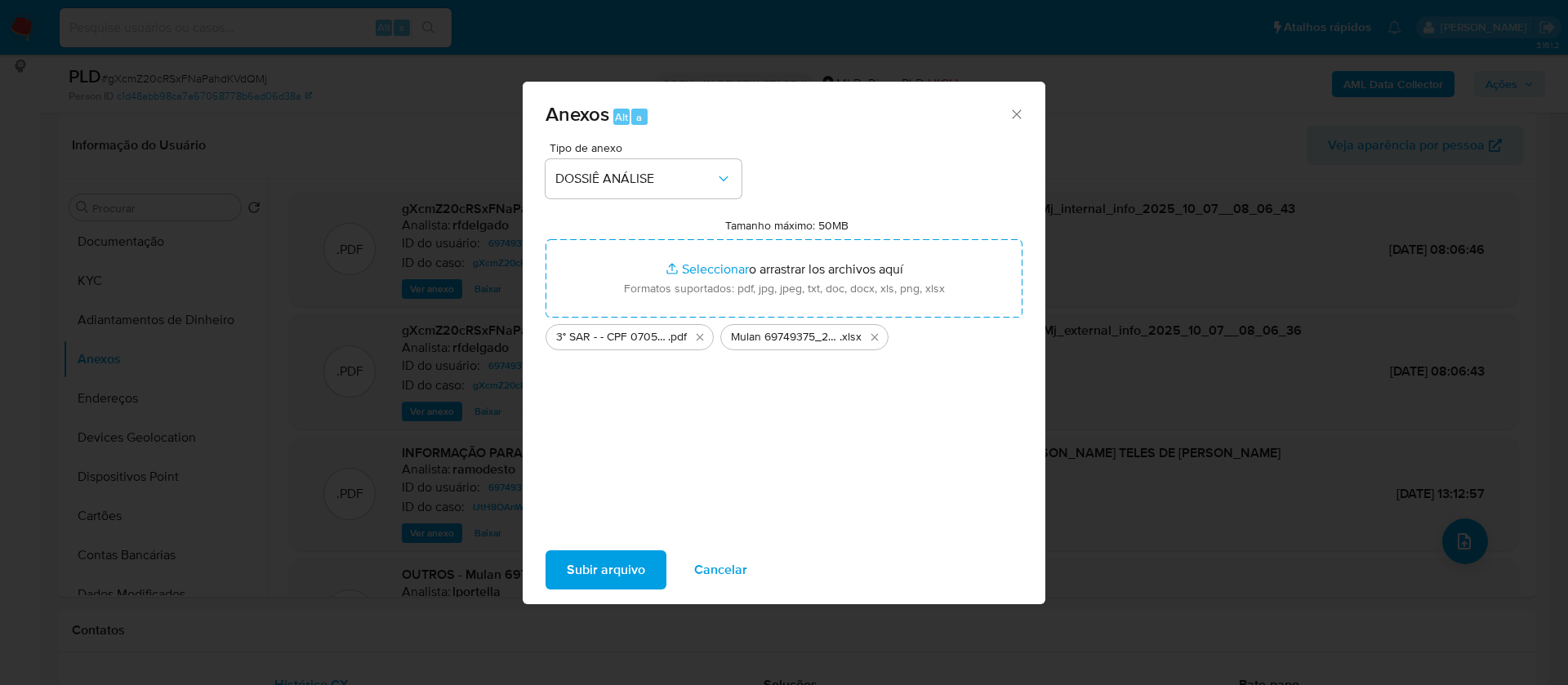
click at [626, 561] on span "Subir arquivo" at bounding box center [606, 570] width 79 height 36
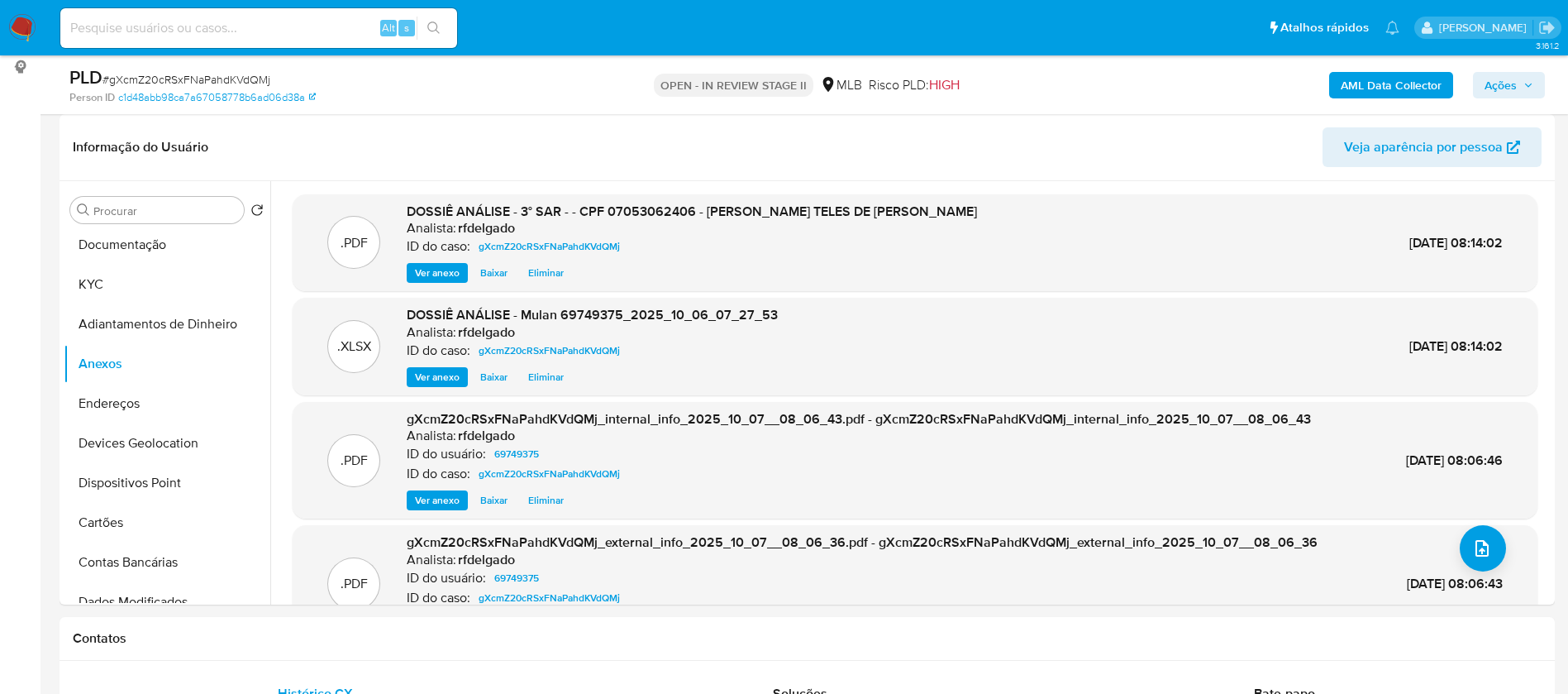
click at [1508, 86] on span "Ações" at bounding box center [1500, 85] width 32 height 27
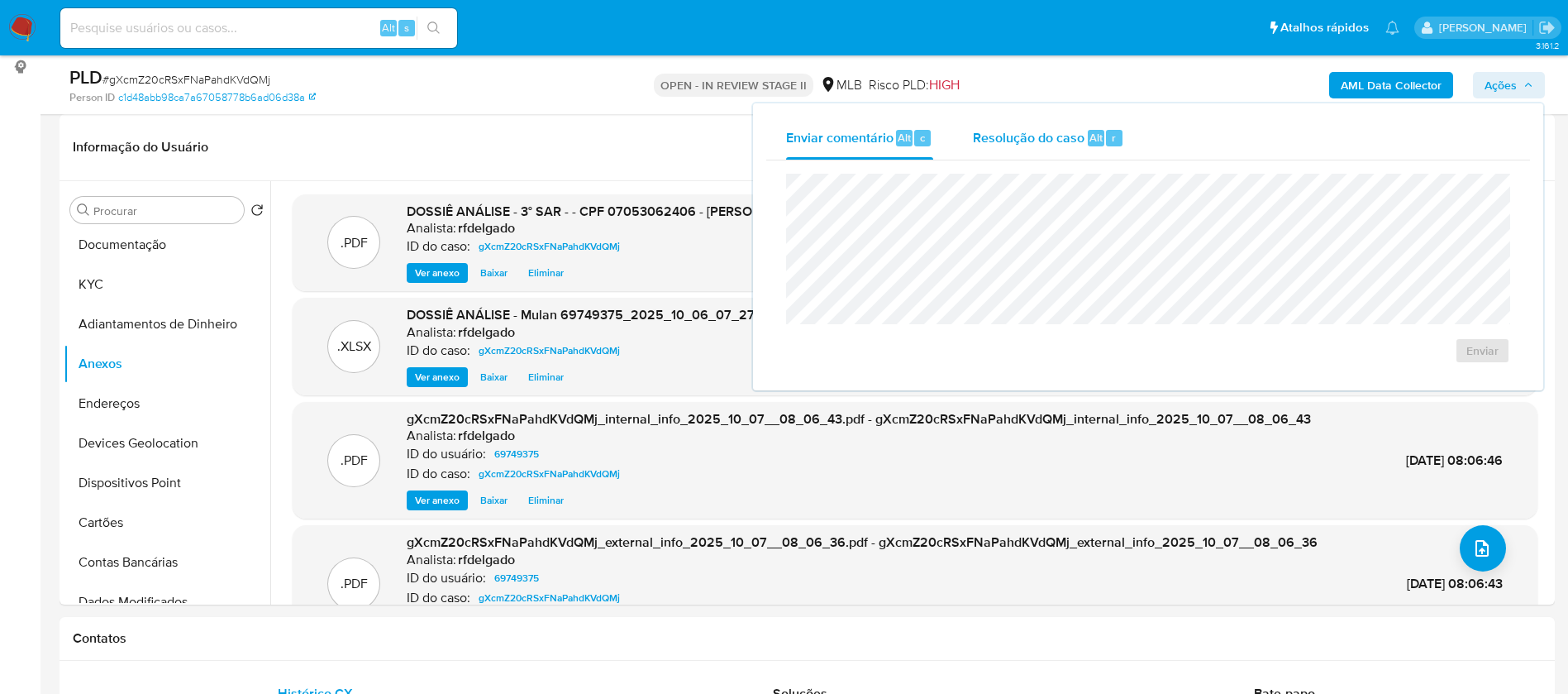
click at [1076, 143] on span "Resolução do caso" at bounding box center [1028, 137] width 112 height 19
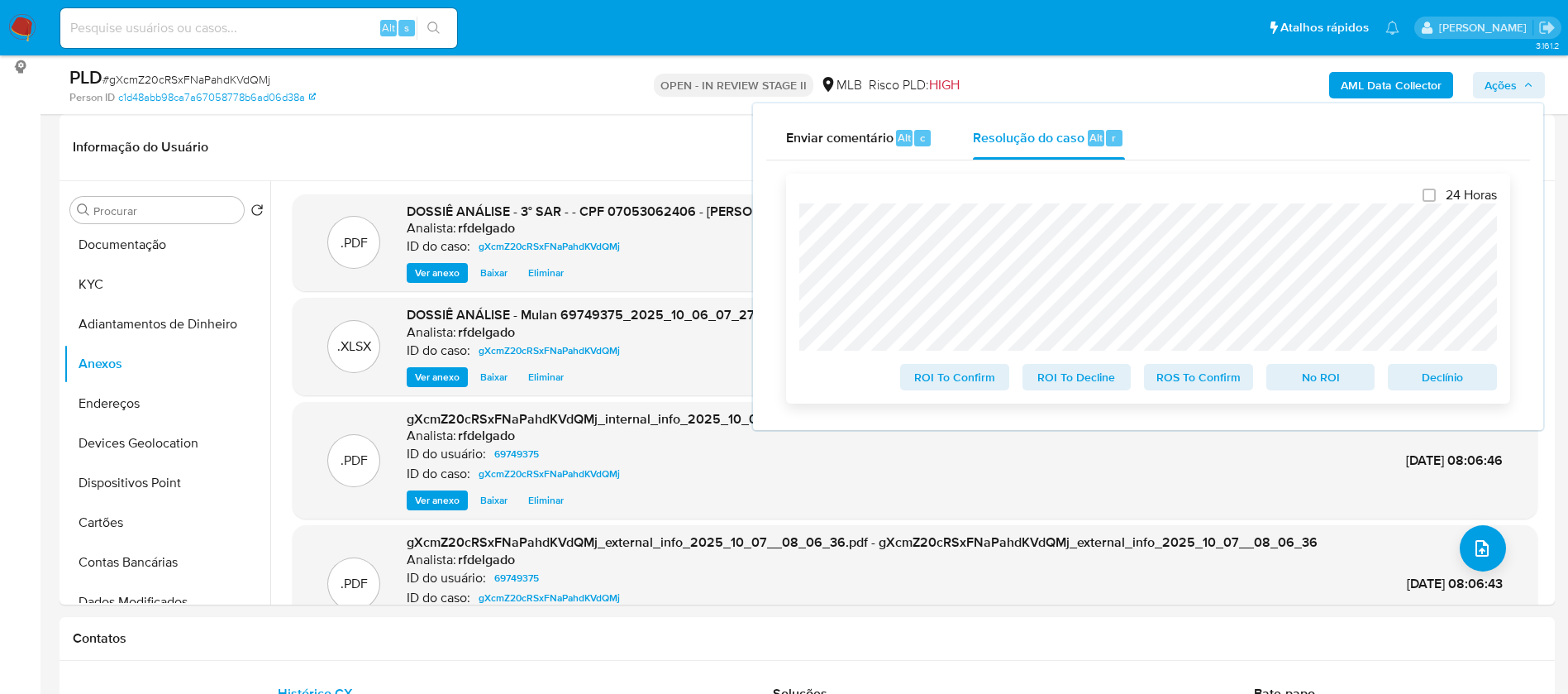
click at [1441, 382] on span "Declínio" at bounding box center [1442, 377] width 86 height 23
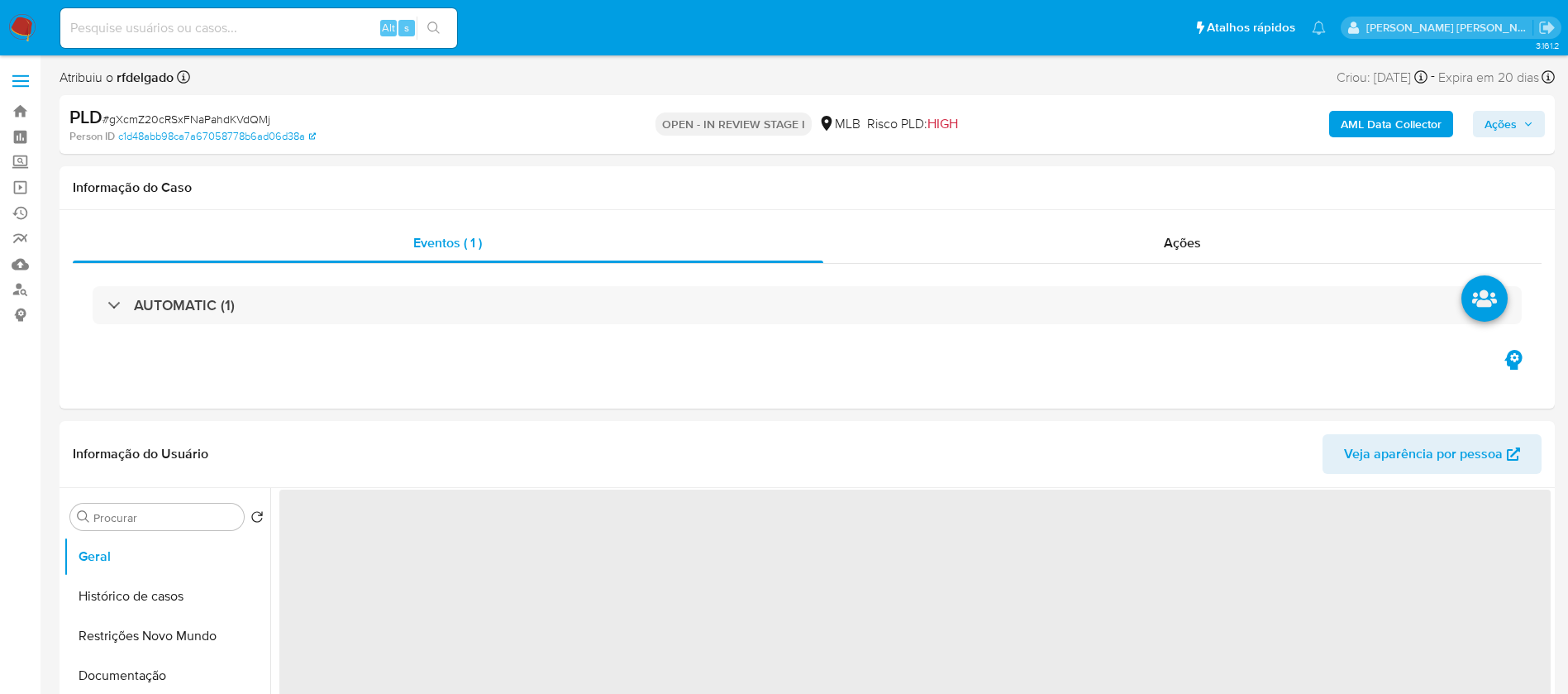
click at [1527, 122] on icon "button" at bounding box center [1528, 124] width 10 height 10
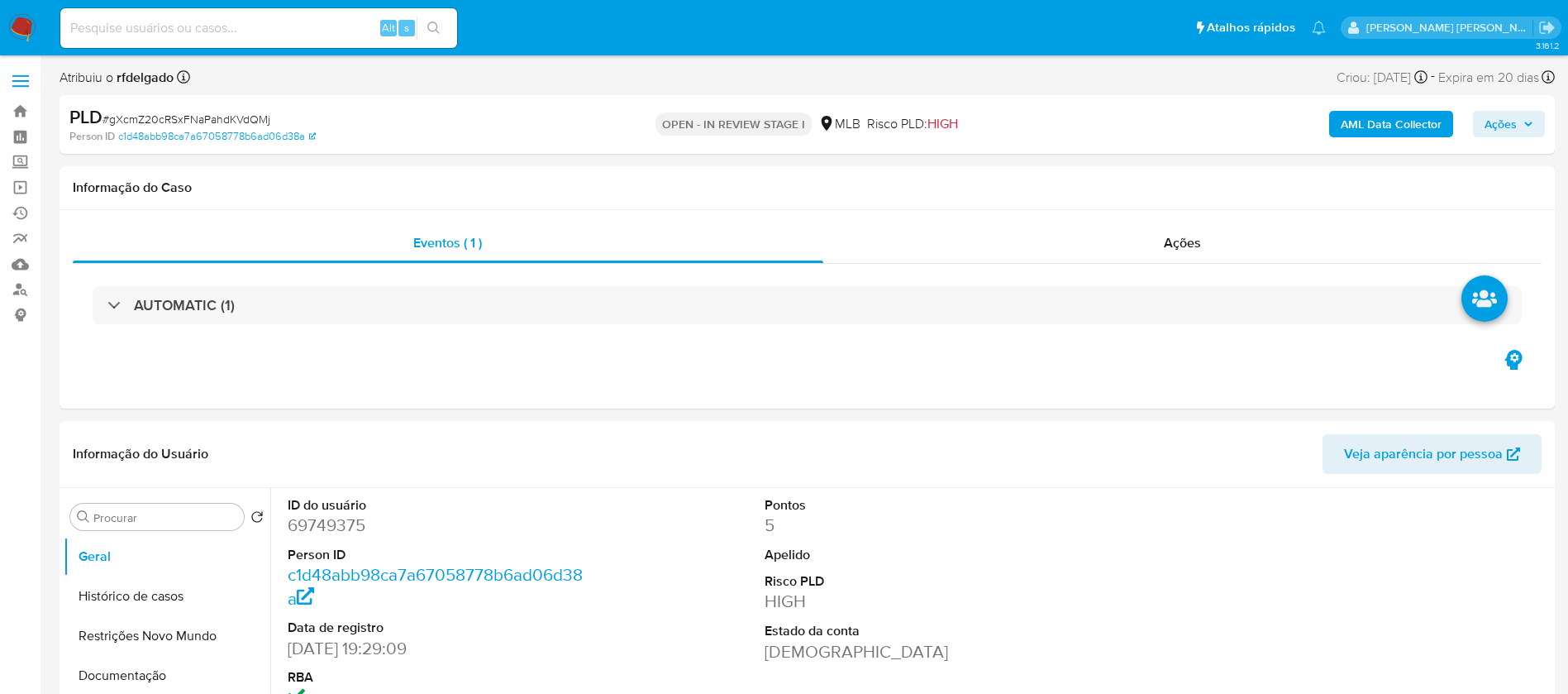
select select "10"
click at [1527, 122] on icon "button" at bounding box center [1528, 124] width 10 height 10
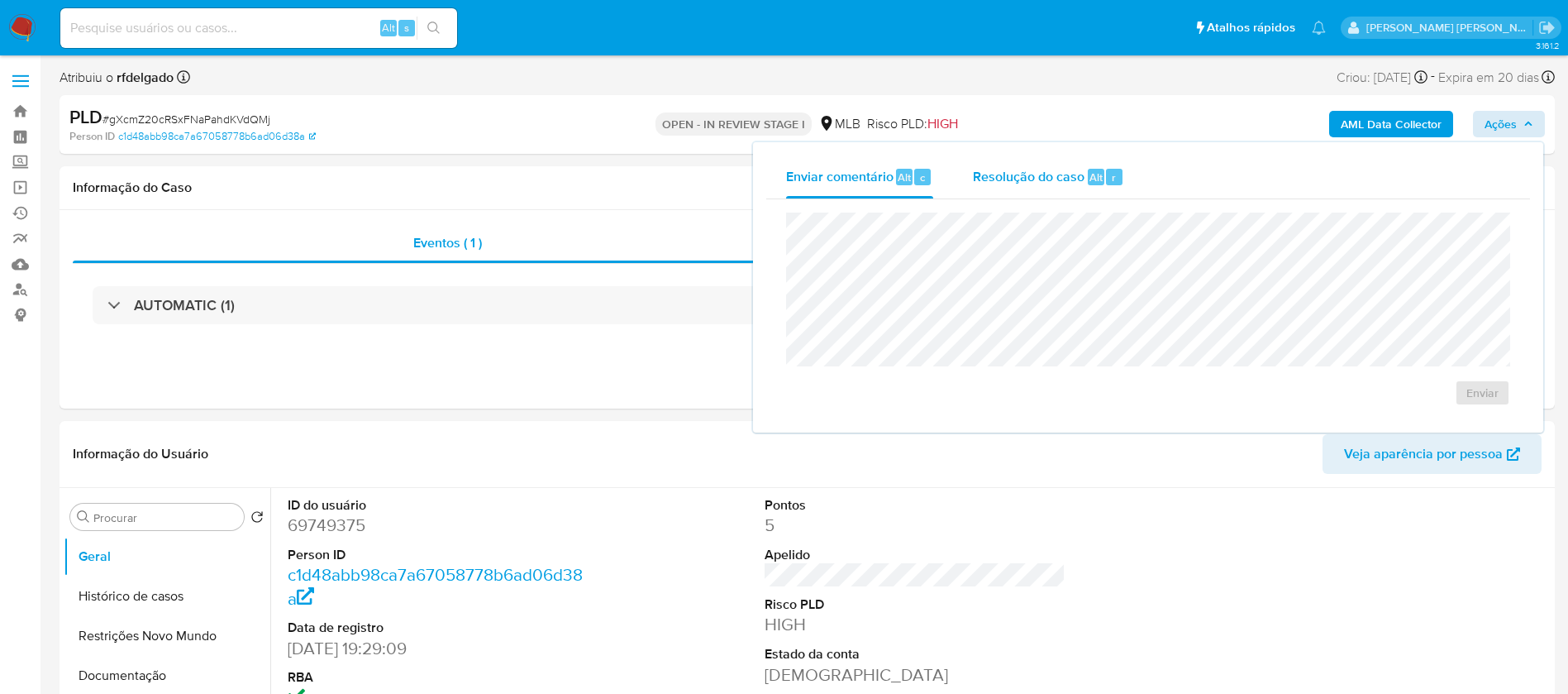
click at [1080, 167] on span "Resolução do caso" at bounding box center [1028, 176] width 112 height 19
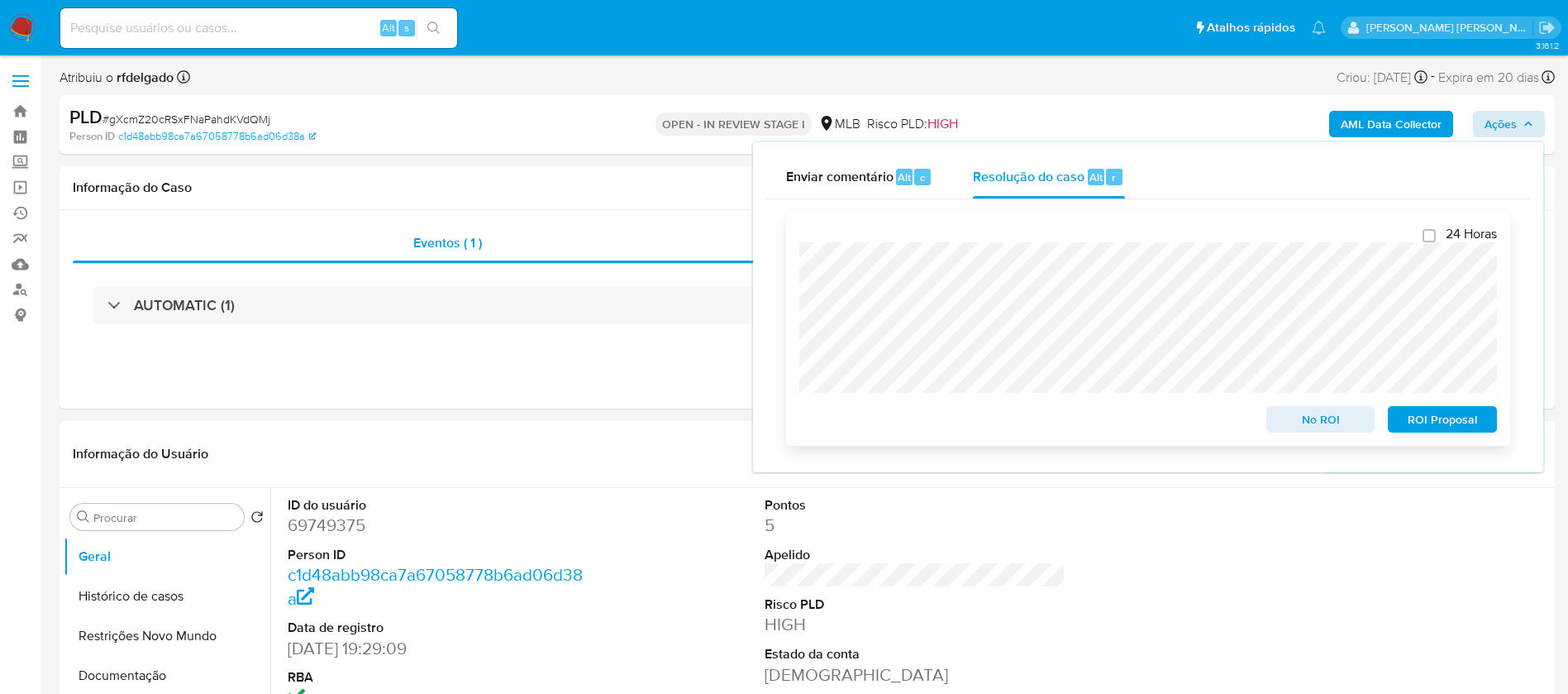
click at [1474, 426] on span "ROI Proposal" at bounding box center [1442, 420] width 86 height 23
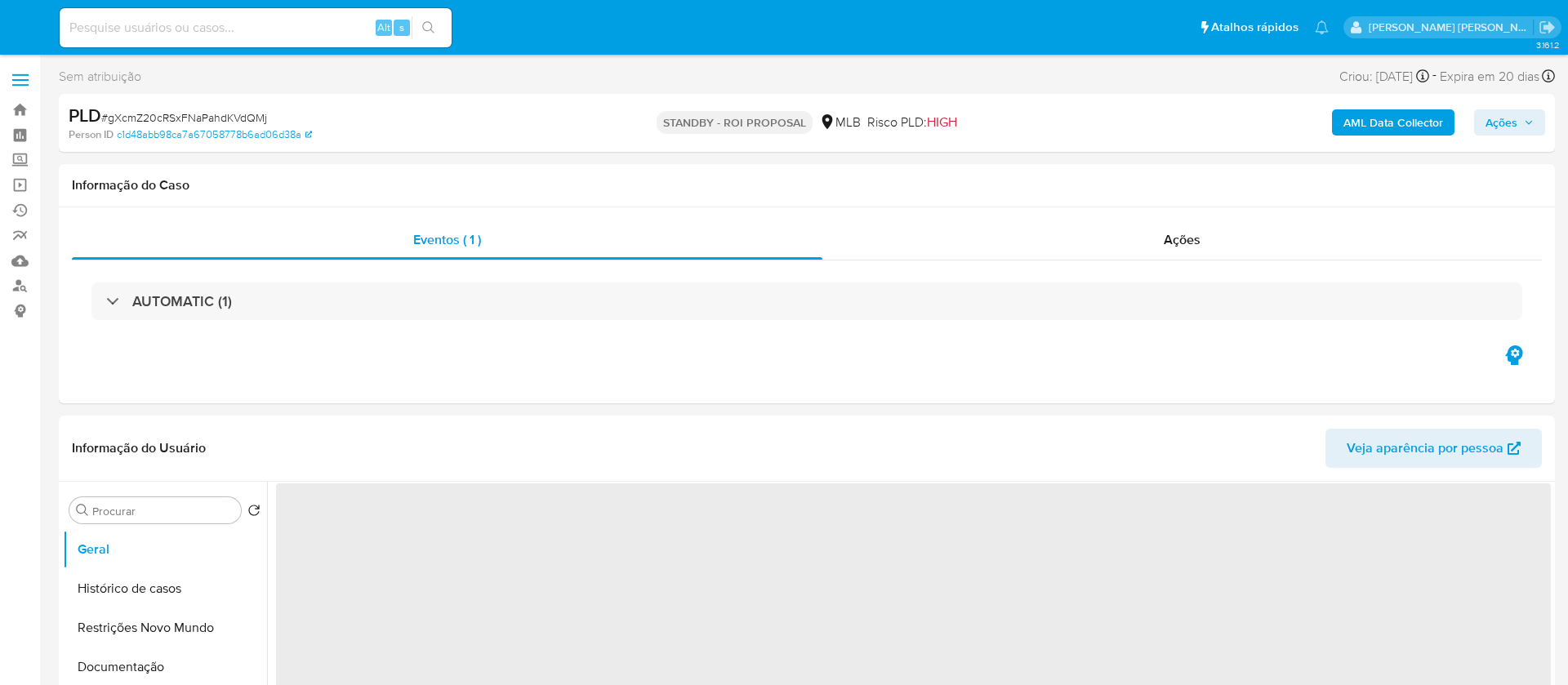
select select "10"
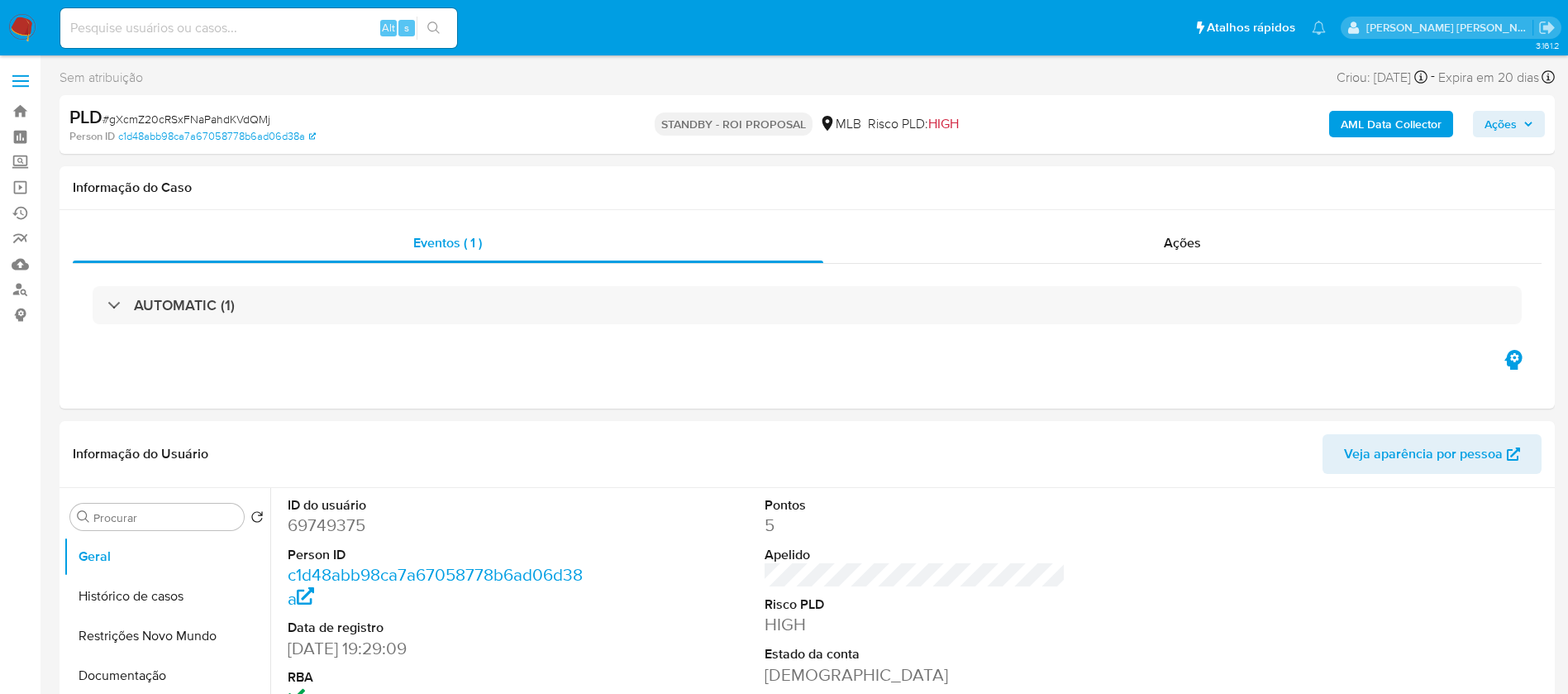
click at [258, 29] on input at bounding box center [259, 28] width 397 height 22
paste input "ZcLeRi3W4Mb4jimJWpImzpHF"
type input "ZcLeRi3W4Mb4jimJWpImzpHF"
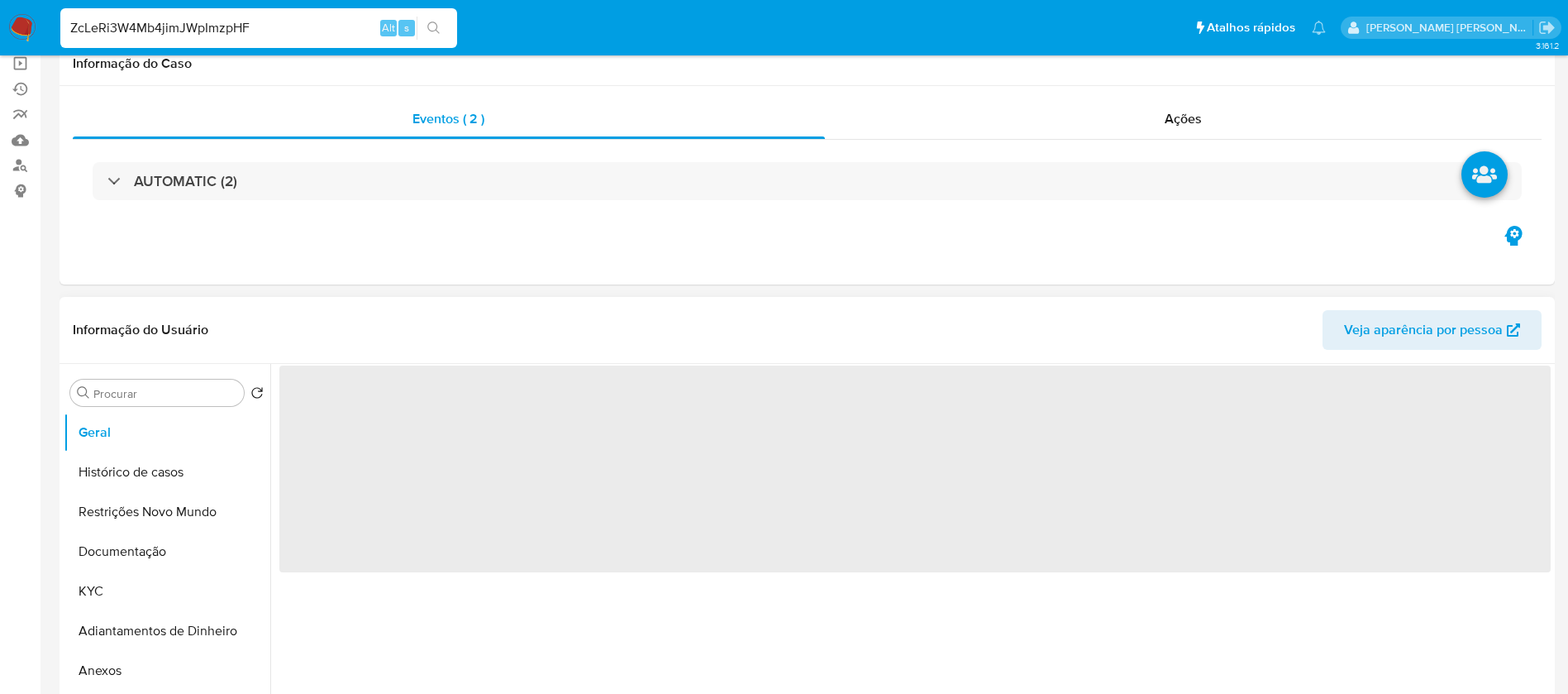
select select "10"
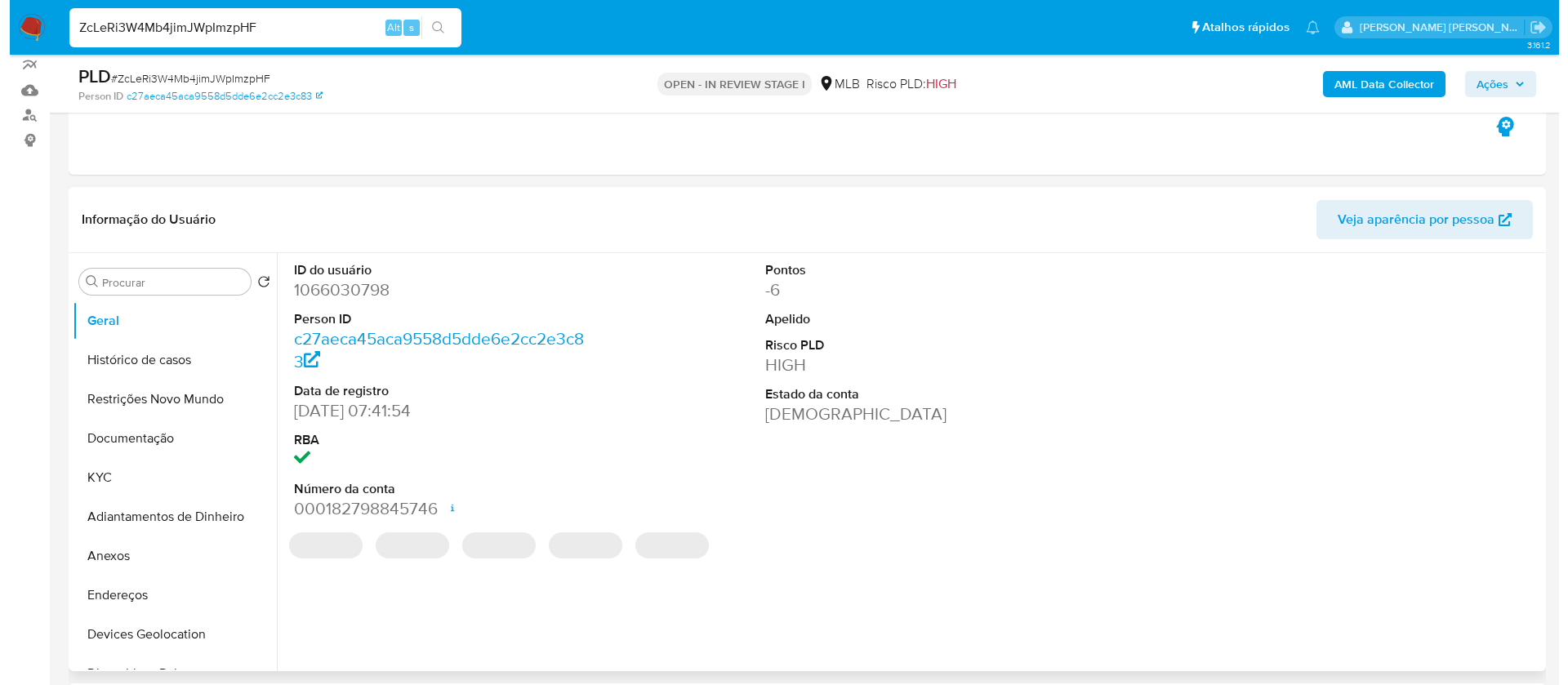
scroll to position [245, 0]
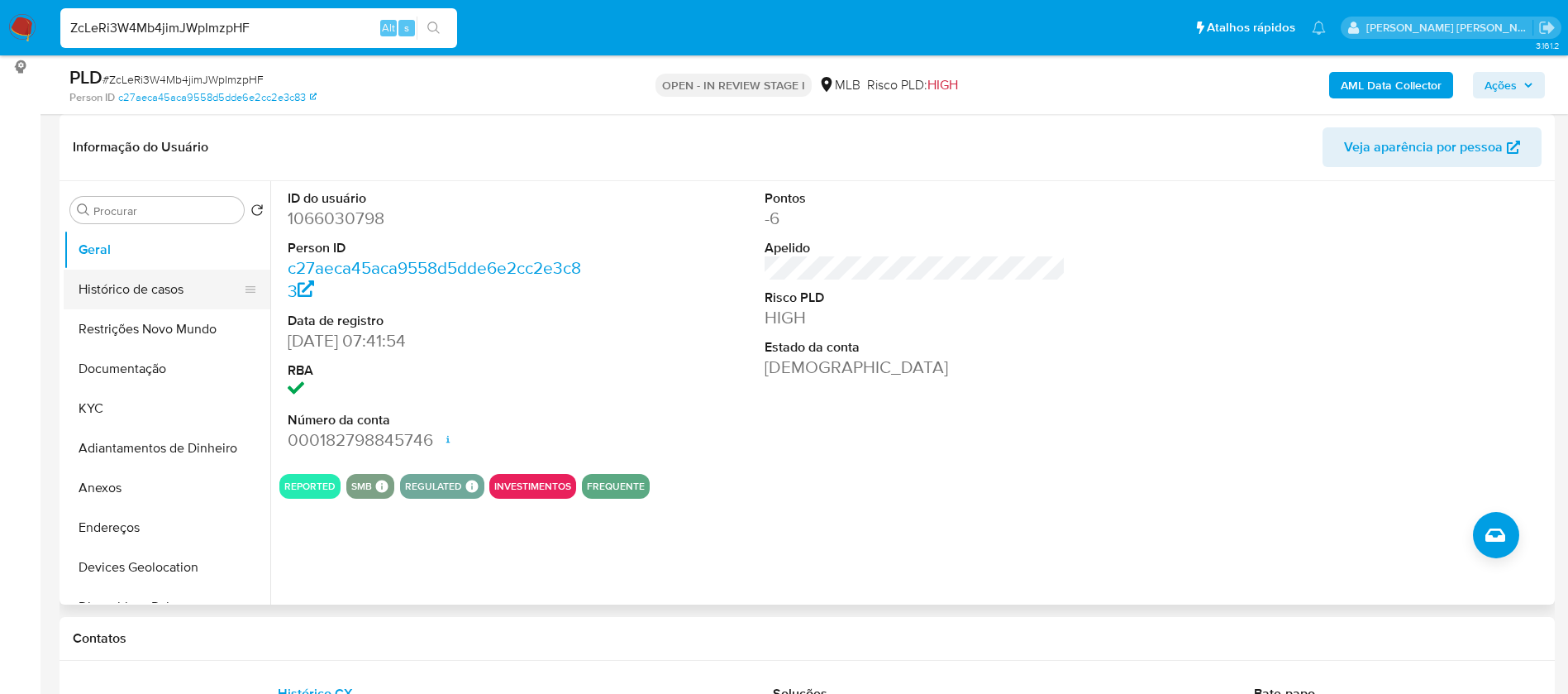
click at [145, 289] on button "Histórico de casos" at bounding box center [160, 289] width 193 height 40
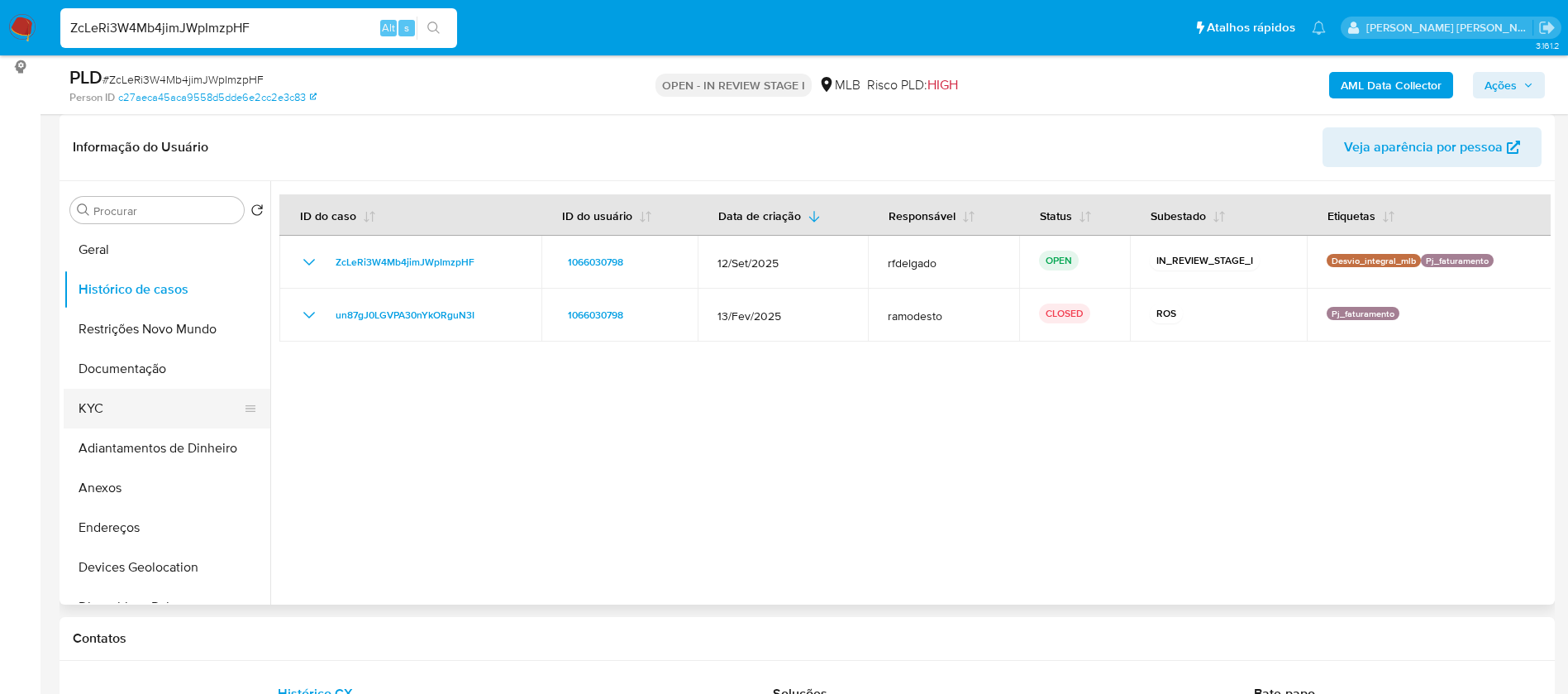
click at [153, 392] on button "KYC" at bounding box center [160, 409] width 193 height 40
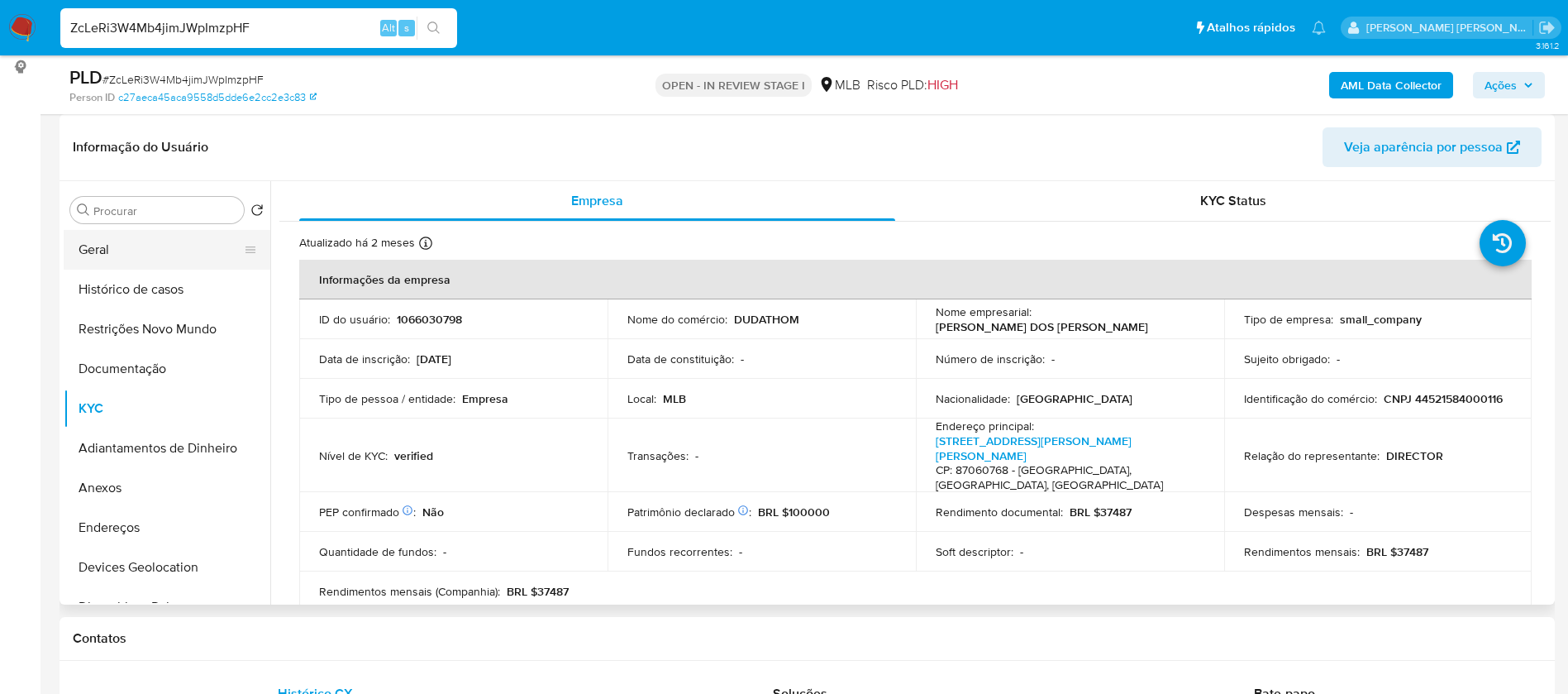
click at [127, 249] on button "Geral" at bounding box center [160, 250] width 193 height 40
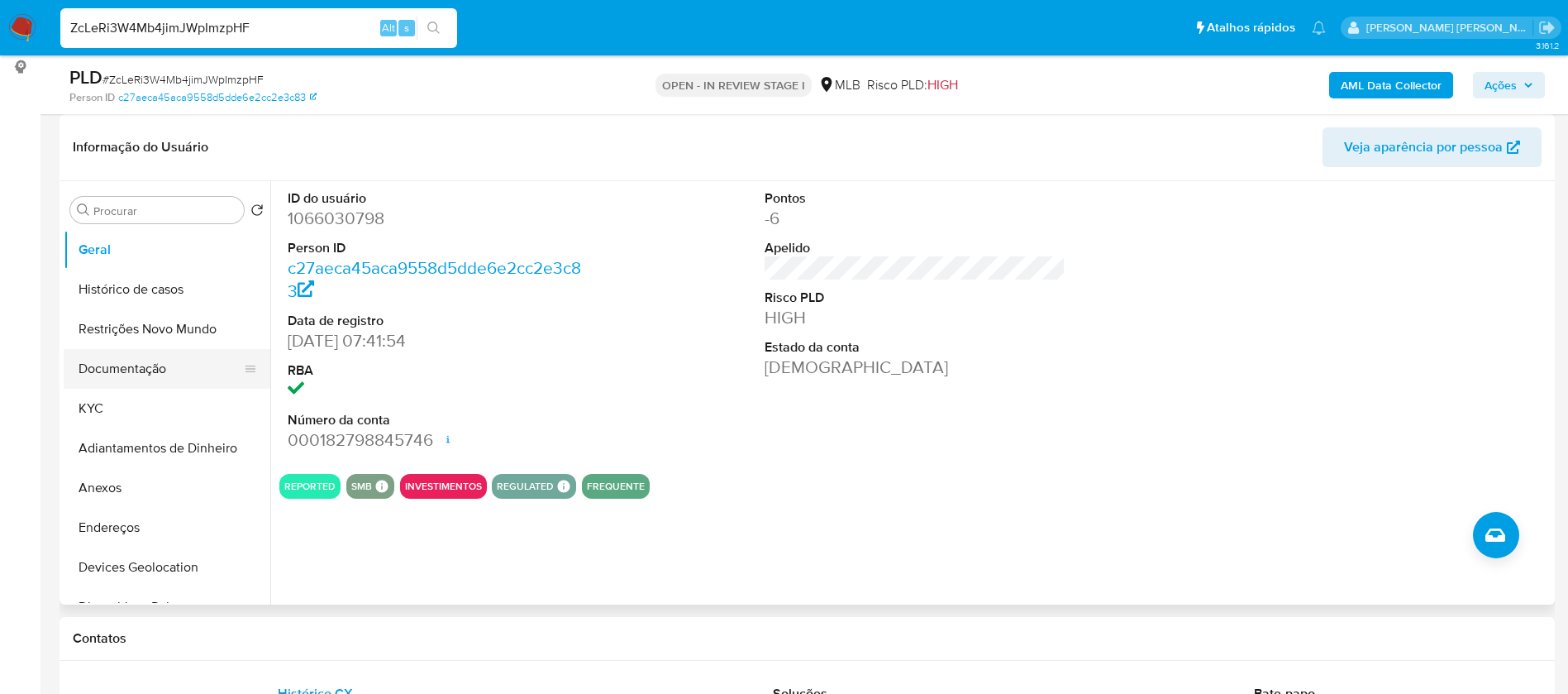
click at [165, 379] on button "Documentação" at bounding box center [160, 369] width 193 height 40
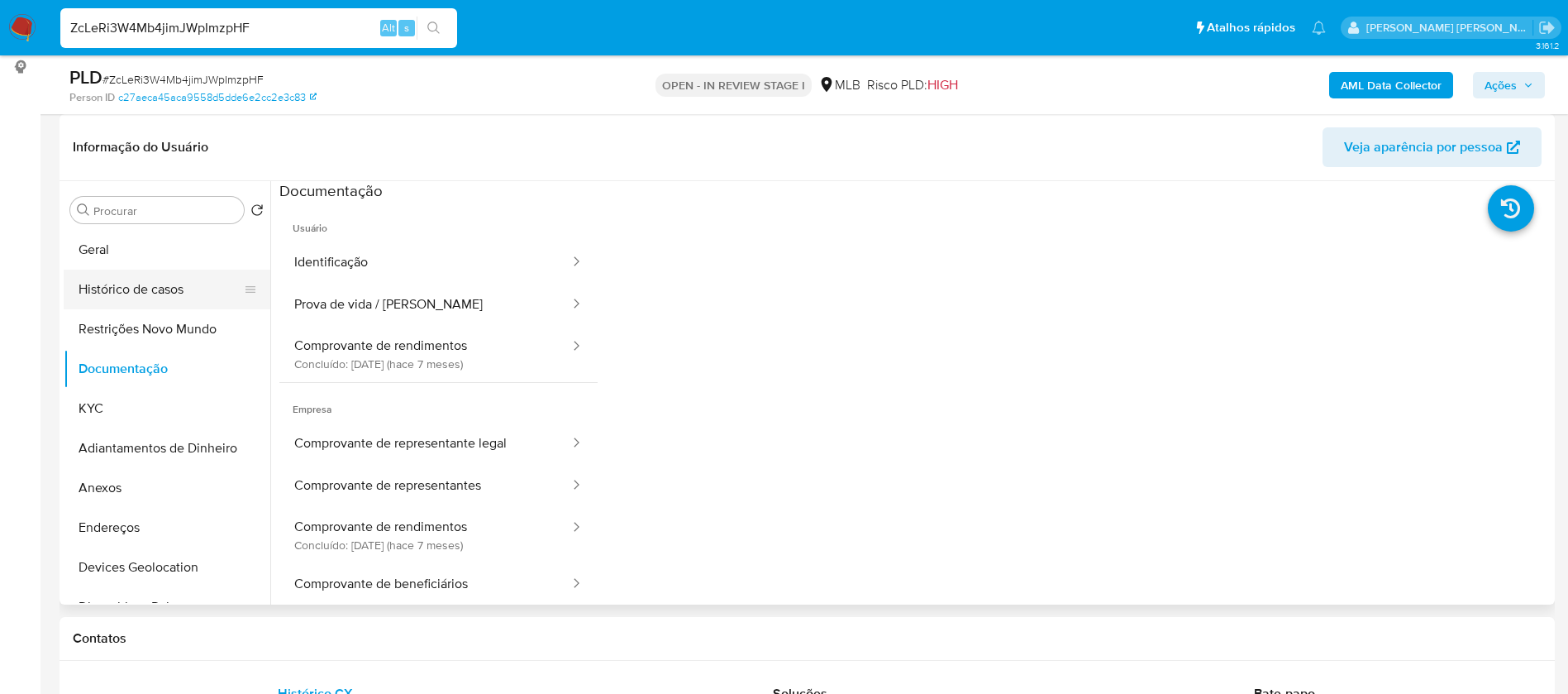
click at [164, 293] on button "Histórico de casos" at bounding box center [160, 289] width 193 height 40
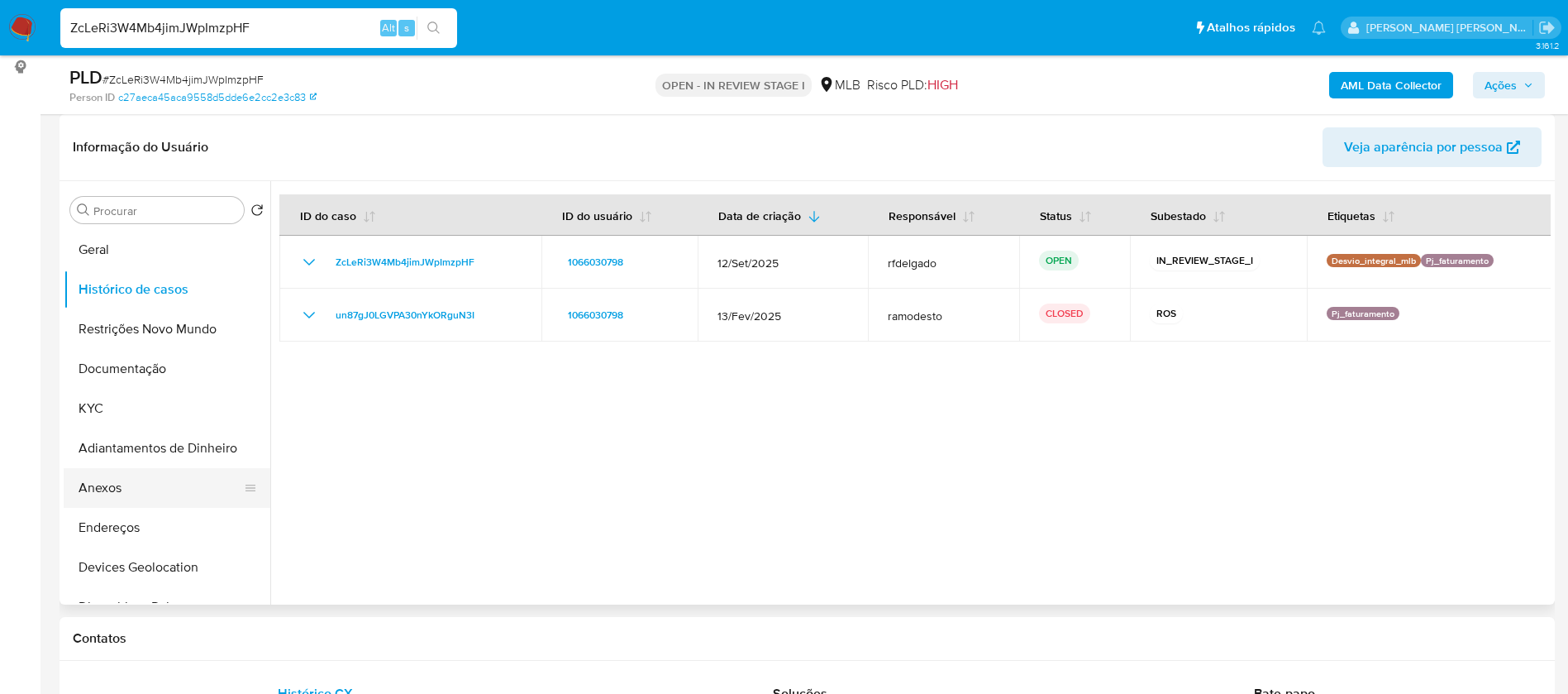
click at [135, 490] on button "Anexos" at bounding box center [160, 488] width 193 height 40
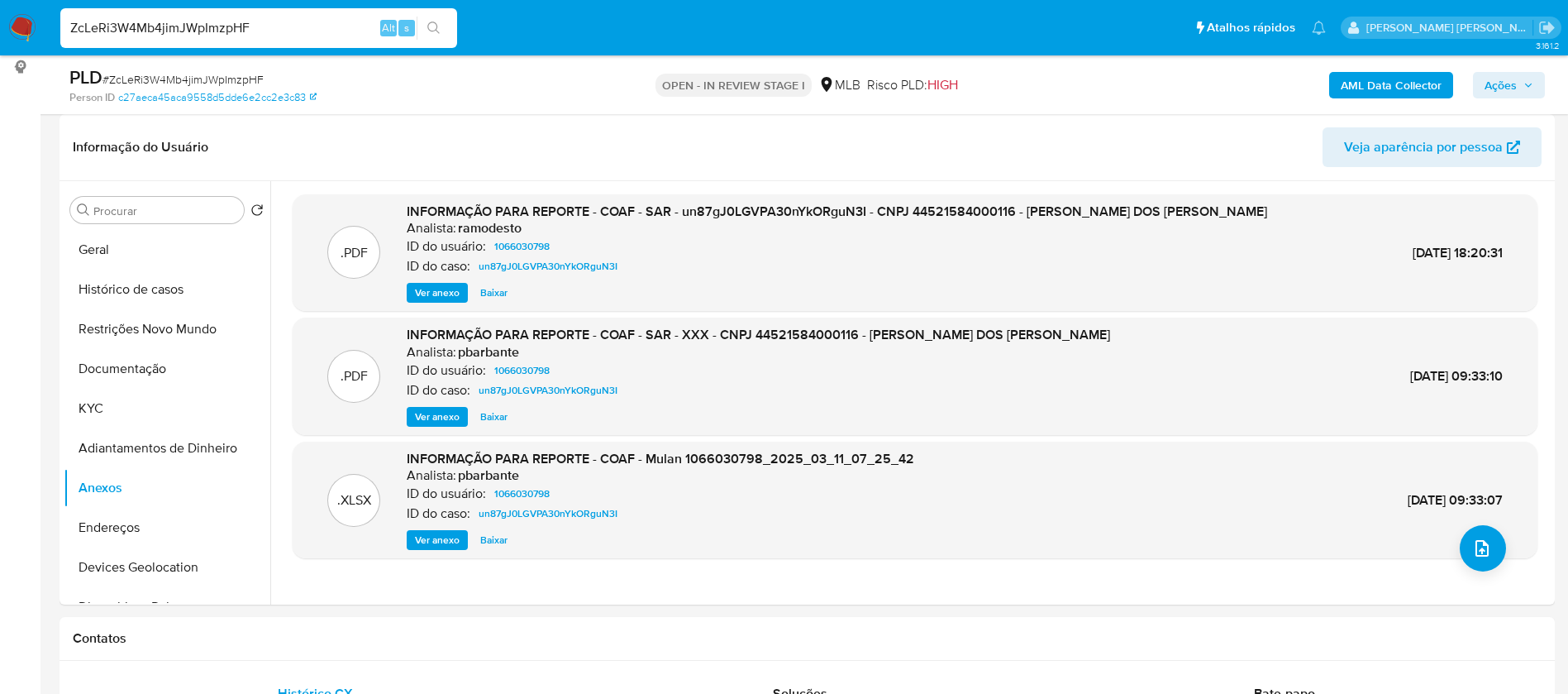
click at [432, 301] on span "Ver anexo" at bounding box center [438, 293] width 45 height 17
